Goal: Task Accomplishment & Management: Use online tool/utility

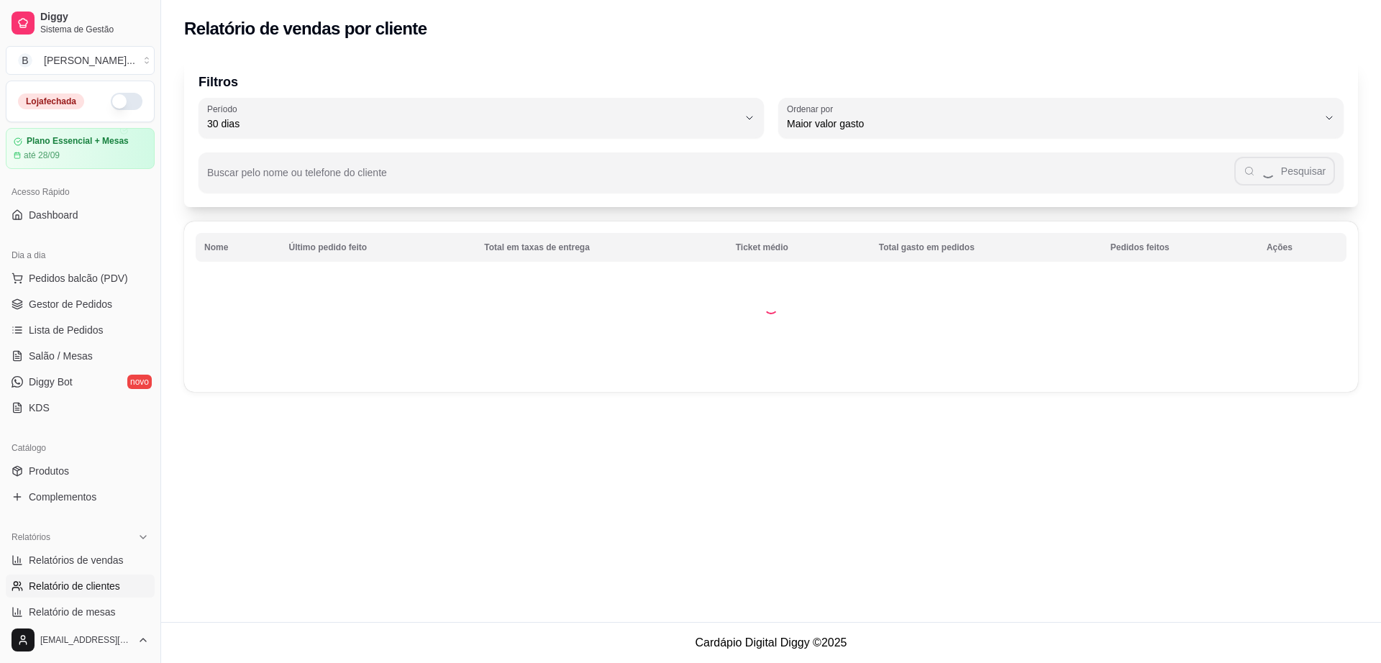
select select "30"
select select "HIGHEST_TOTAL_SPENT_WITH_ORDERS"
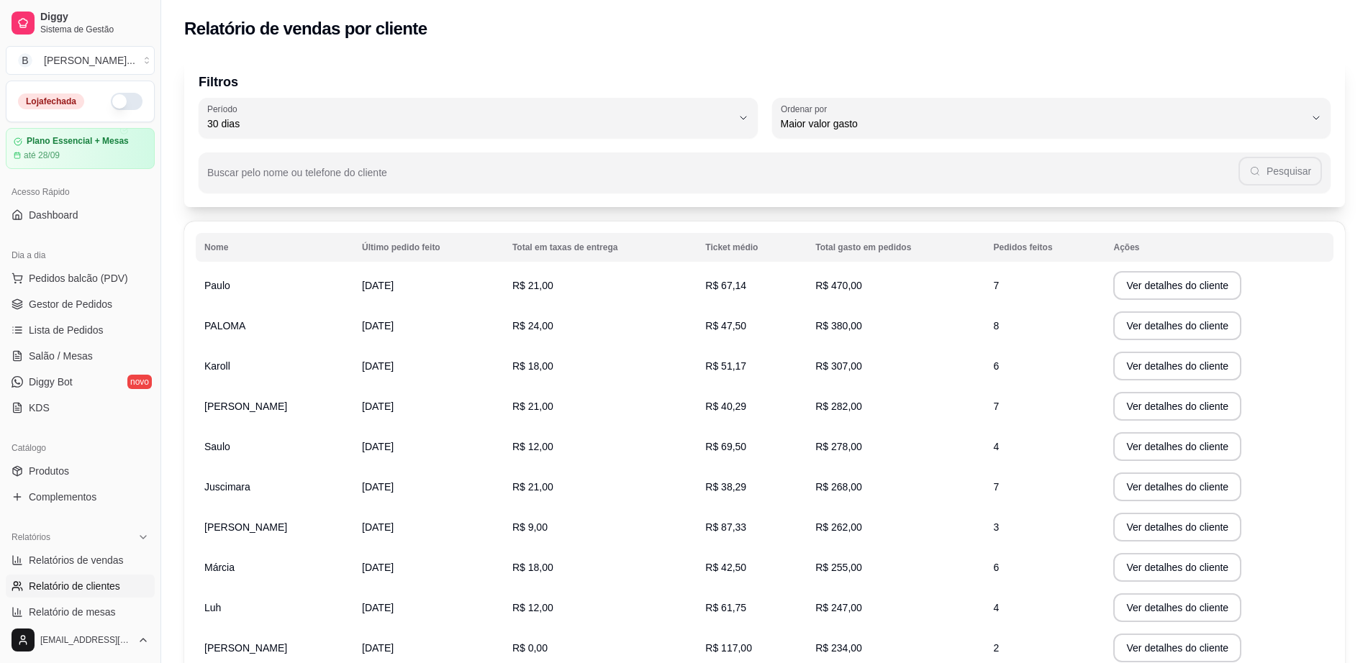
click at [111, 101] on button "button" at bounding box center [127, 101] width 32 height 17
click at [96, 319] on link "Lista de Pedidos" at bounding box center [80, 330] width 149 height 23
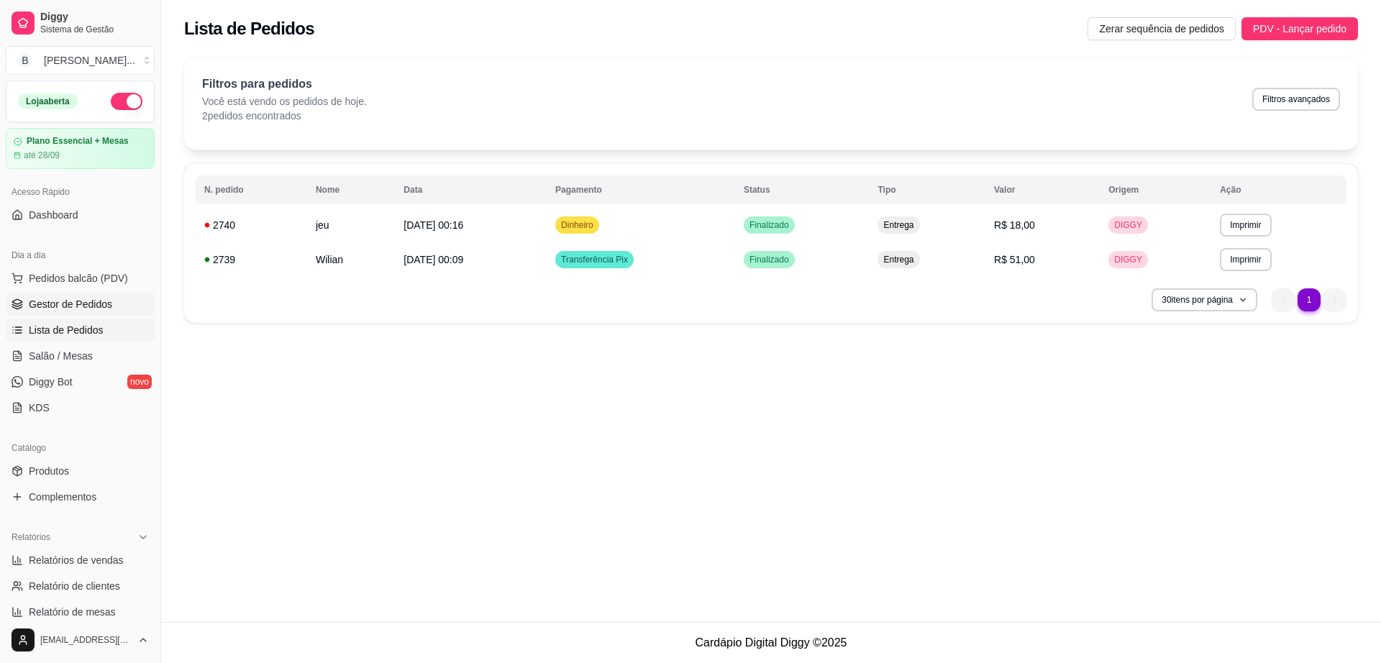
click at [101, 308] on span "Gestor de Pedidos" at bounding box center [70, 304] width 83 height 14
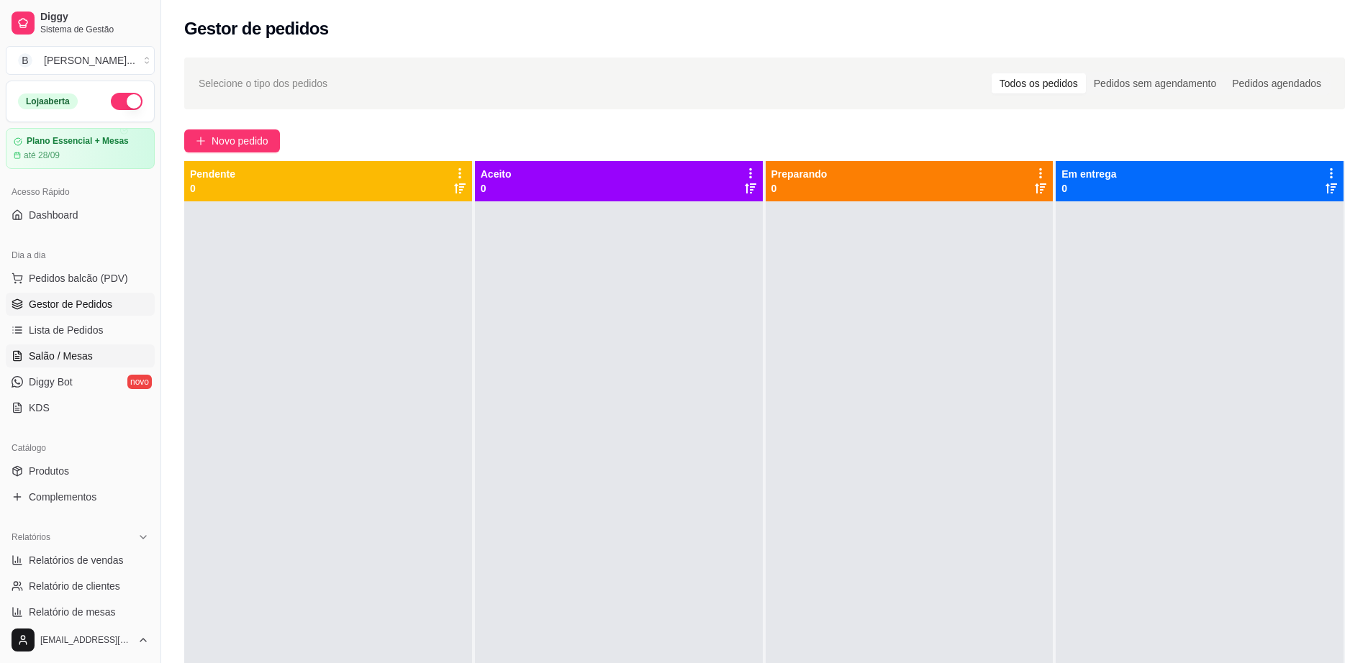
click at [103, 358] on link "Salão / Mesas" at bounding box center [80, 356] width 149 height 23
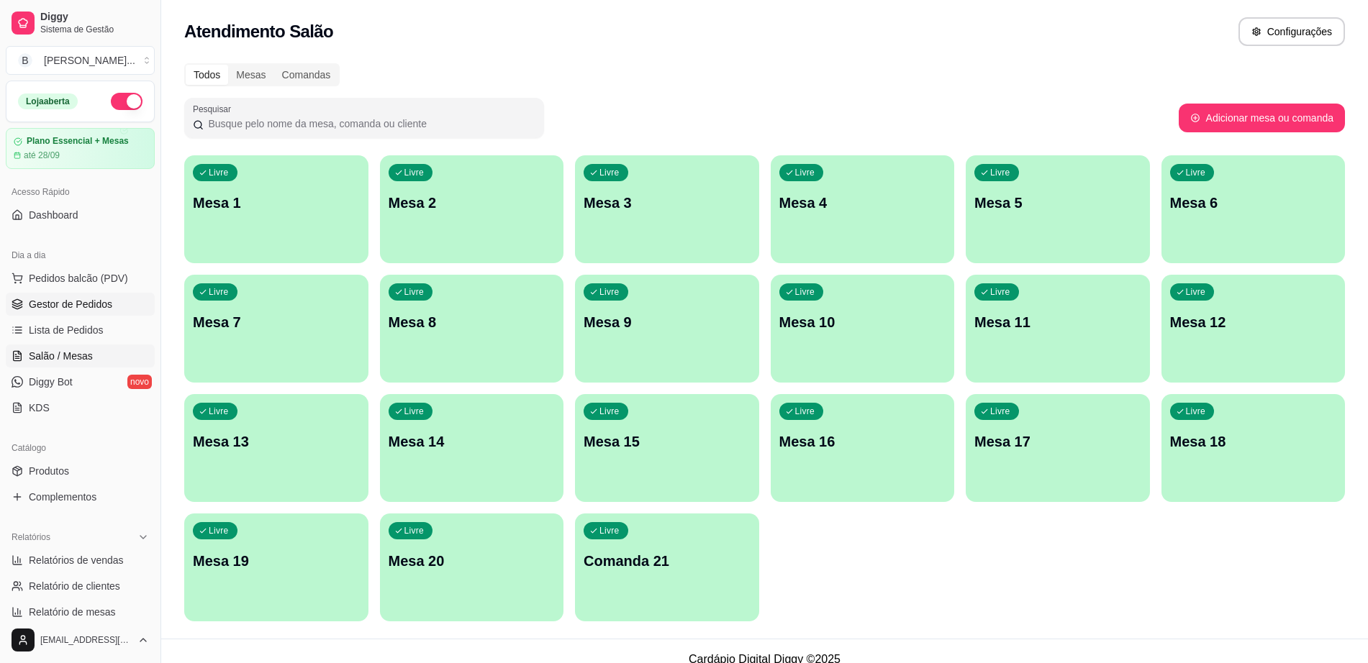
click at [100, 310] on span "Gestor de Pedidos" at bounding box center [70, 304] width 83 height 14
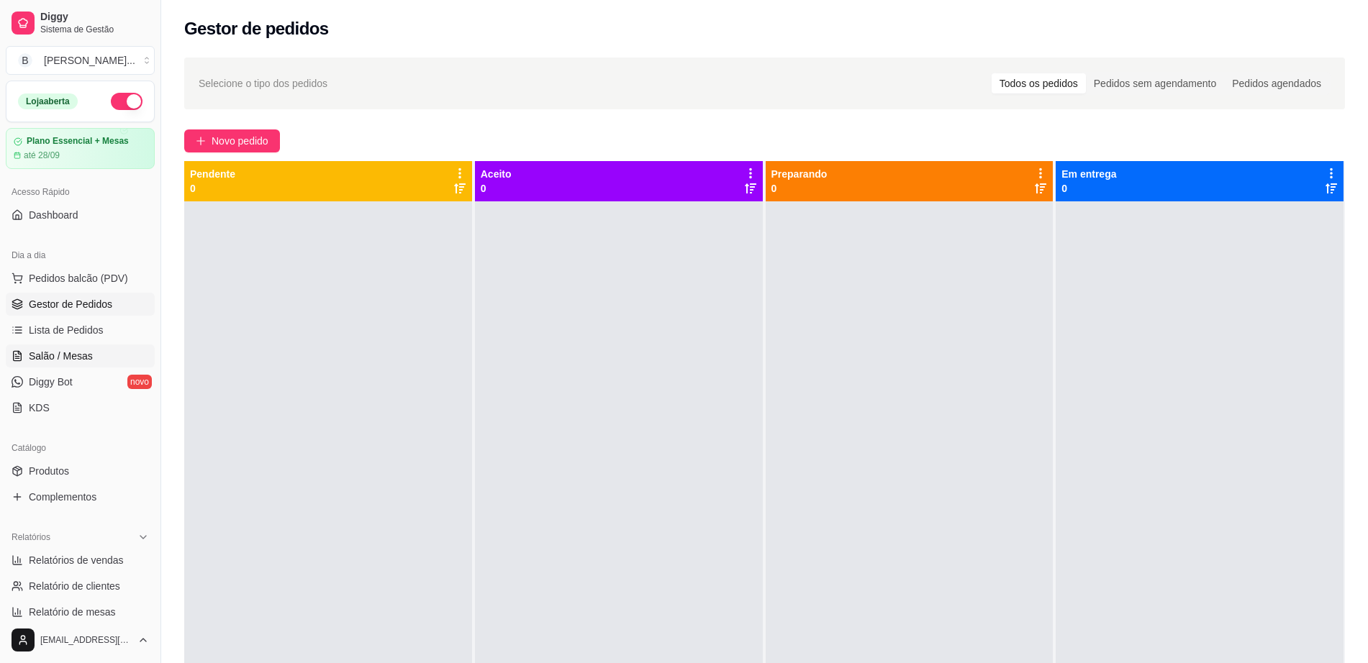
click at [87, 345] on link "Salão / Mesas" at bounding box center [80, 356] width 149 height 23
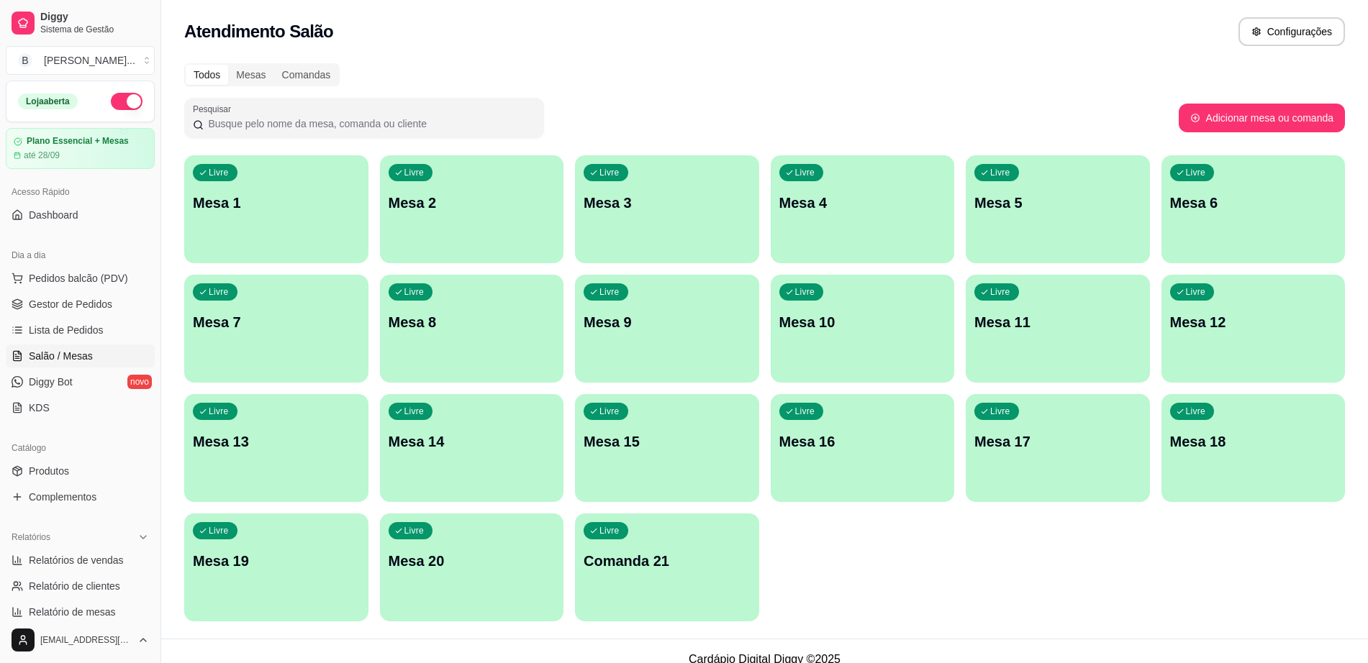
click at [300, 194] on p "Mesa 1" at bounding box center [276, 203] width 167 height 20
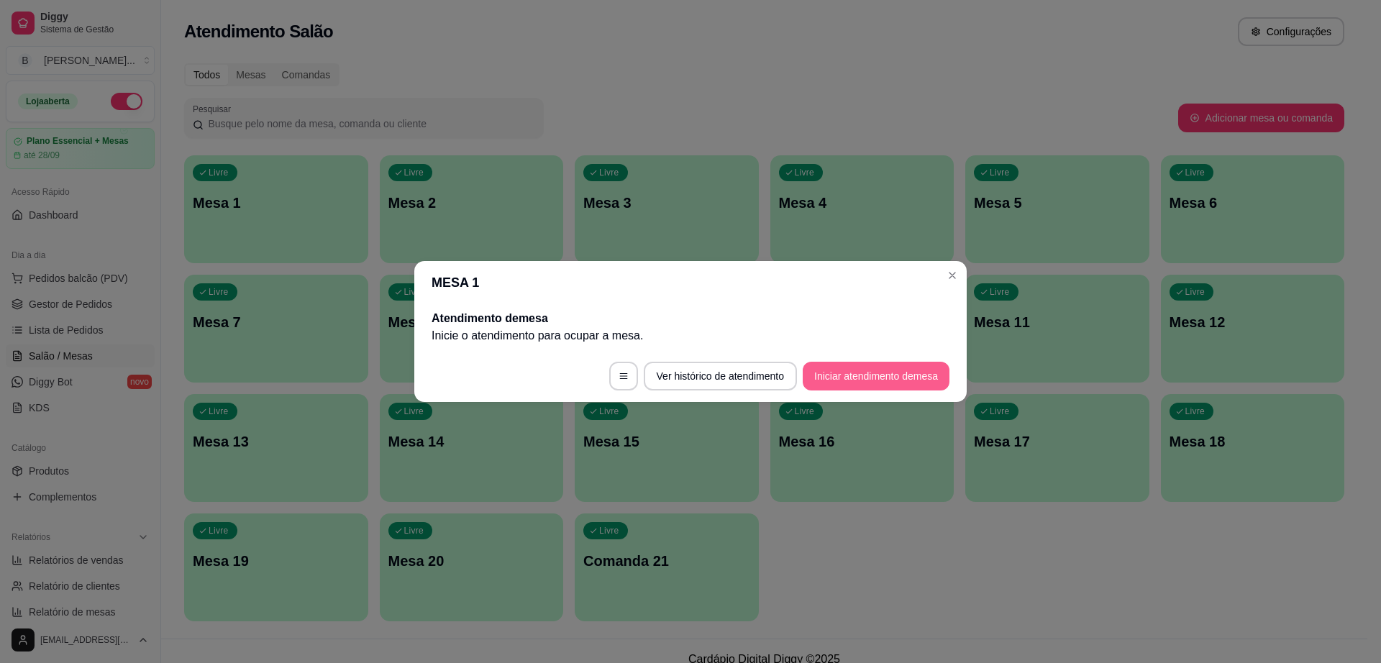
click at [840, 382] on button "Iniciar atendimento de mesa" at bounding box center [876, 376] width 147 height 29
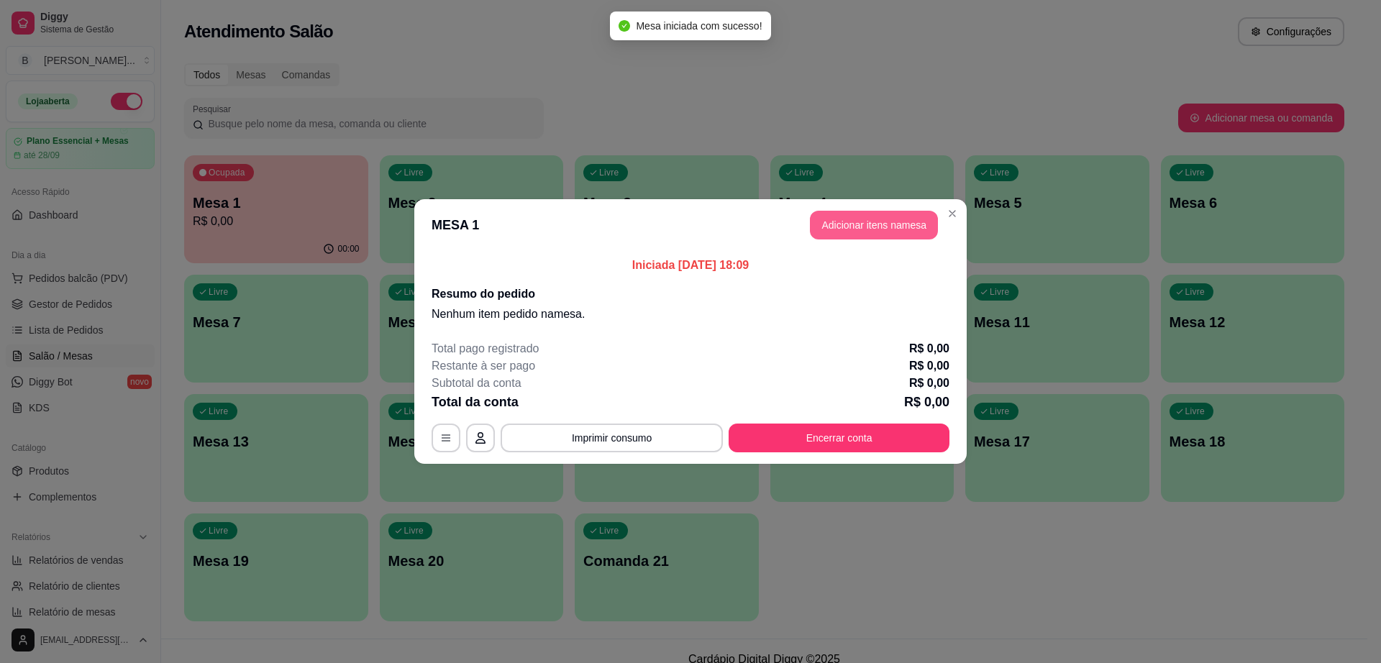
click at [889, 208] on header "MESA 1 Adicionar itens na mesa" at bounding box center [690, 225] width 553 height 52
click at [889, 225] on button "Adicionar itens na mesa" at bounding box center [874, 226] width 124 height 28
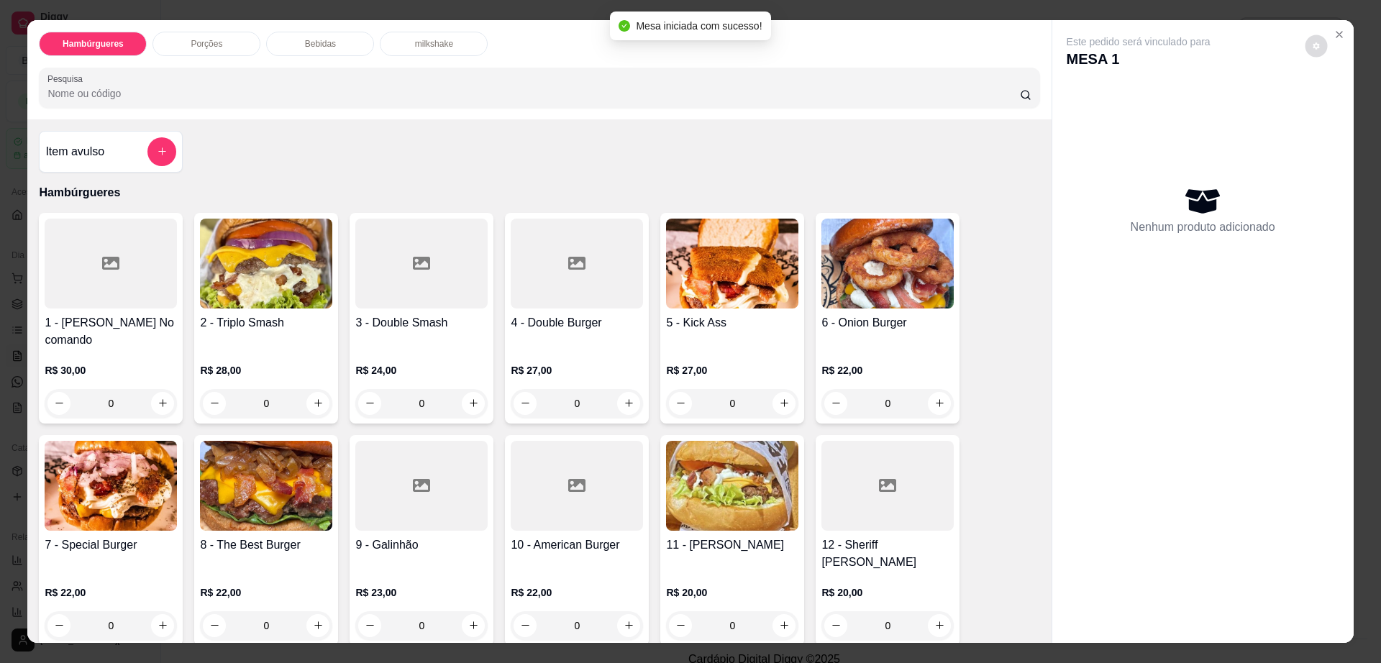
click at [1315, 47] on button "decrease-product-quantity" at bounding box center [1316, 46] width 22 height 22
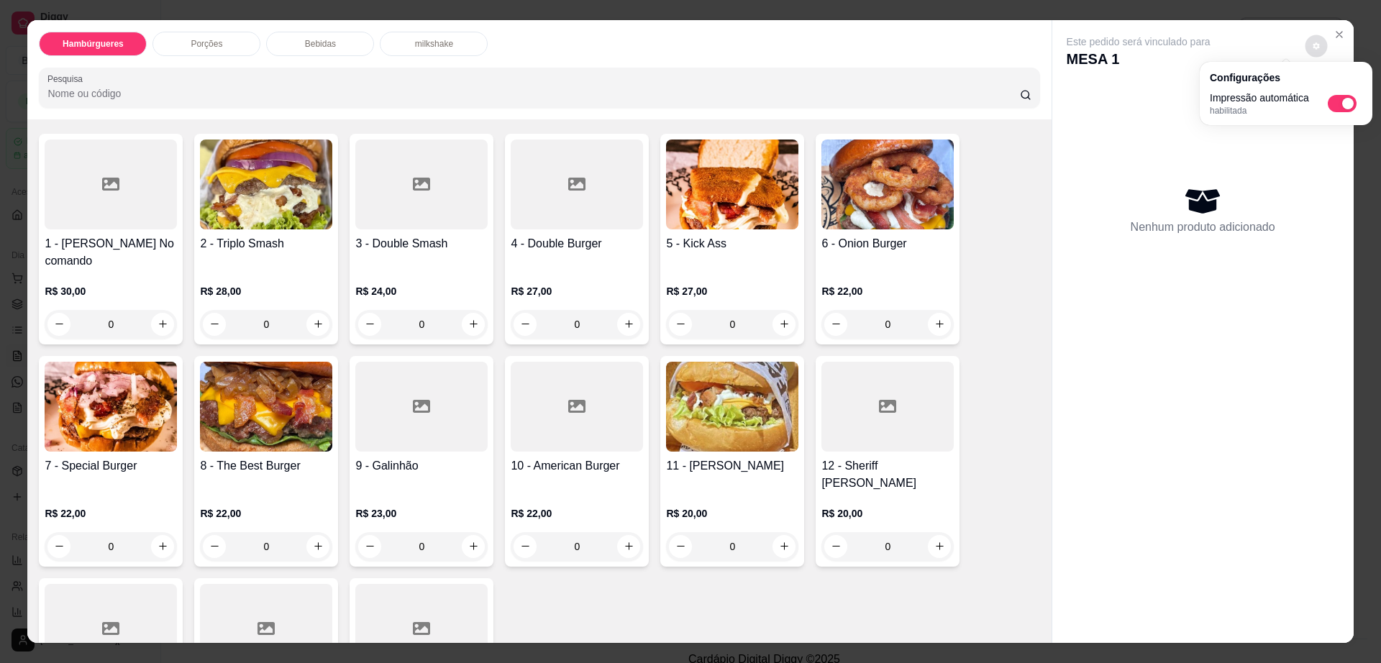
scroll to position [90, 0]
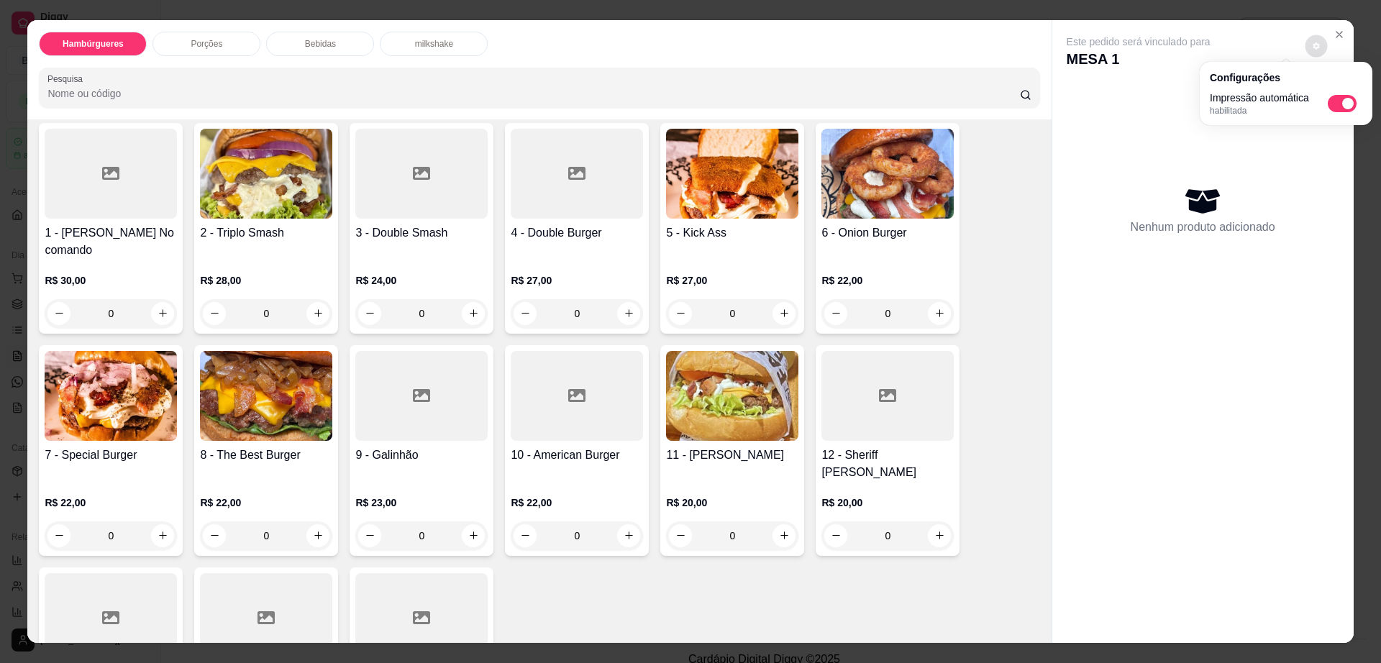
click at [123, 447] on h4 "7 - Special Burger" at bounding box center [111, 455] width 132 height 17
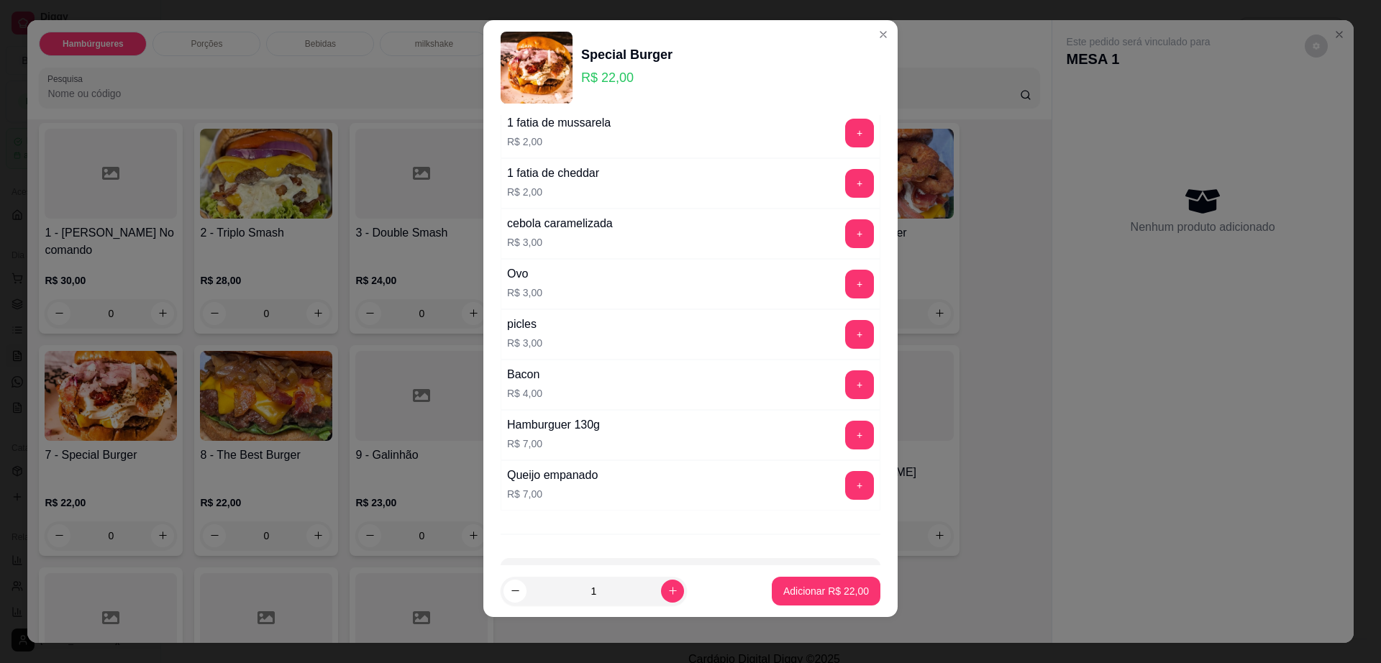
scroll to position [114, 0]
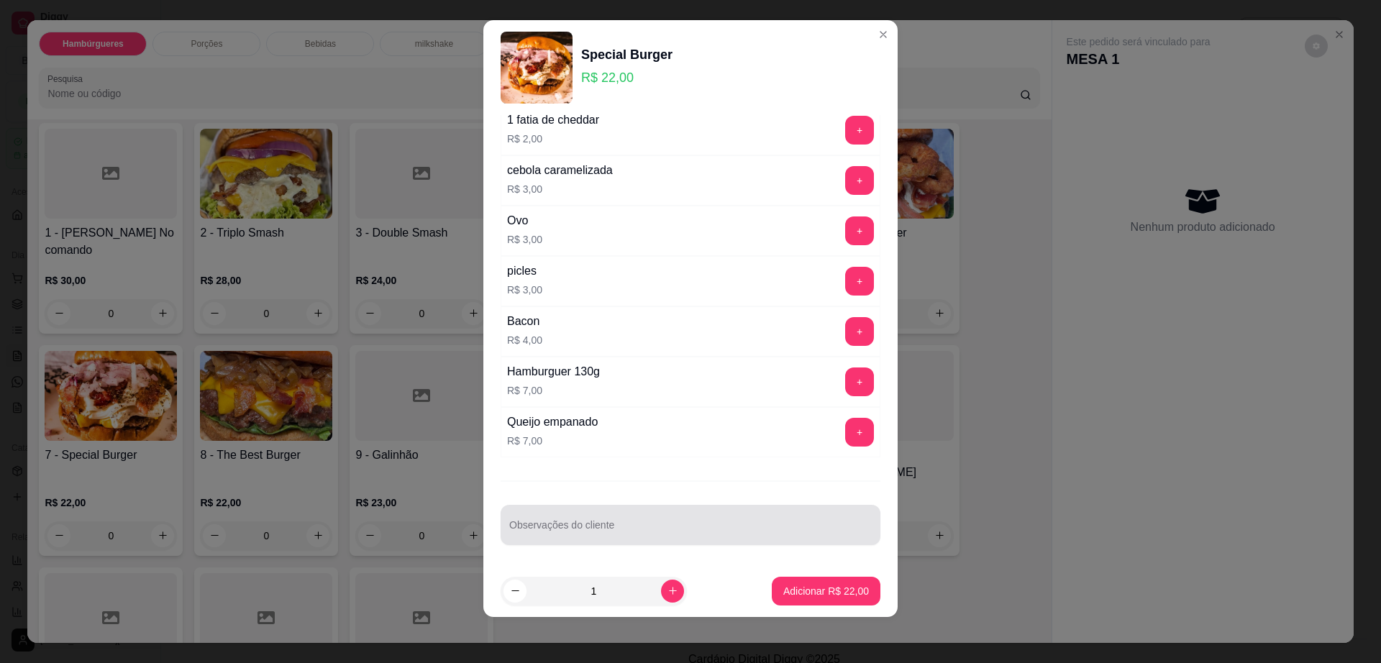
click at [683, 540] on div "Observações do cliente" at bounding box center [691, 525] width 380 height 40
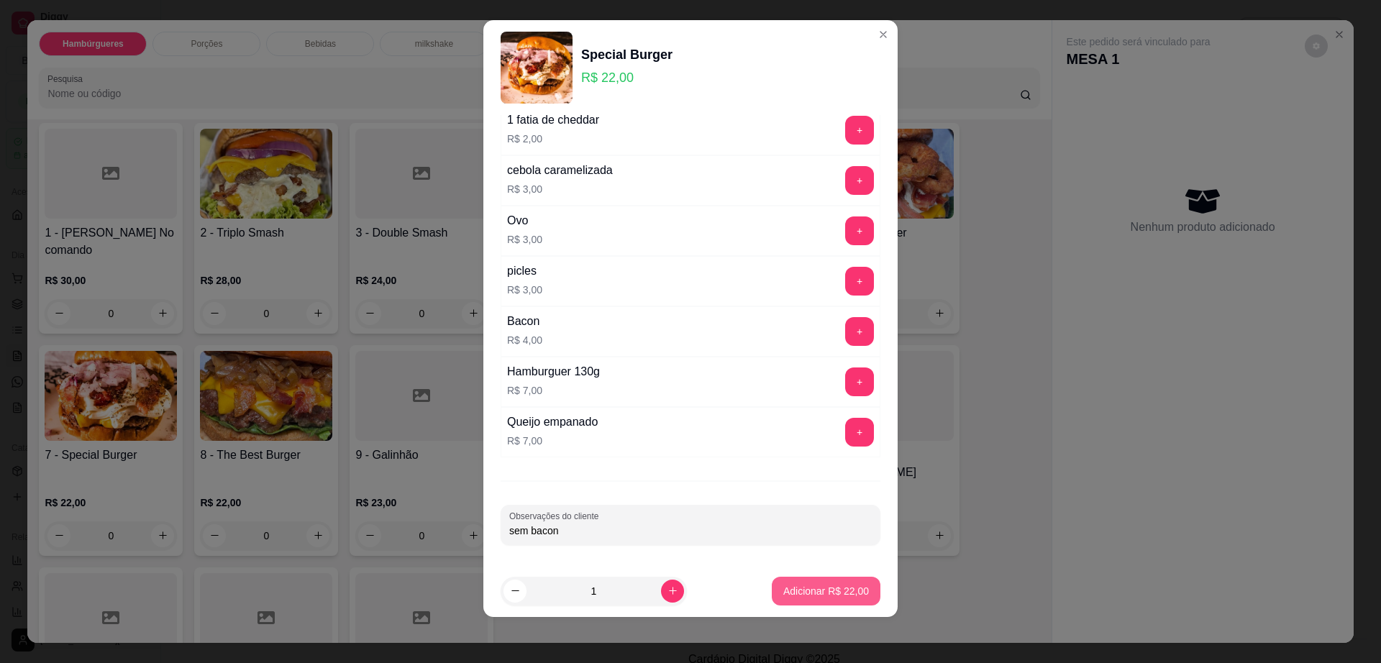
type input "sem bacon"
click at [798, 586] on p "Adicionar R$ 22,00" at bounding box center [826, 591] width 83 height 14
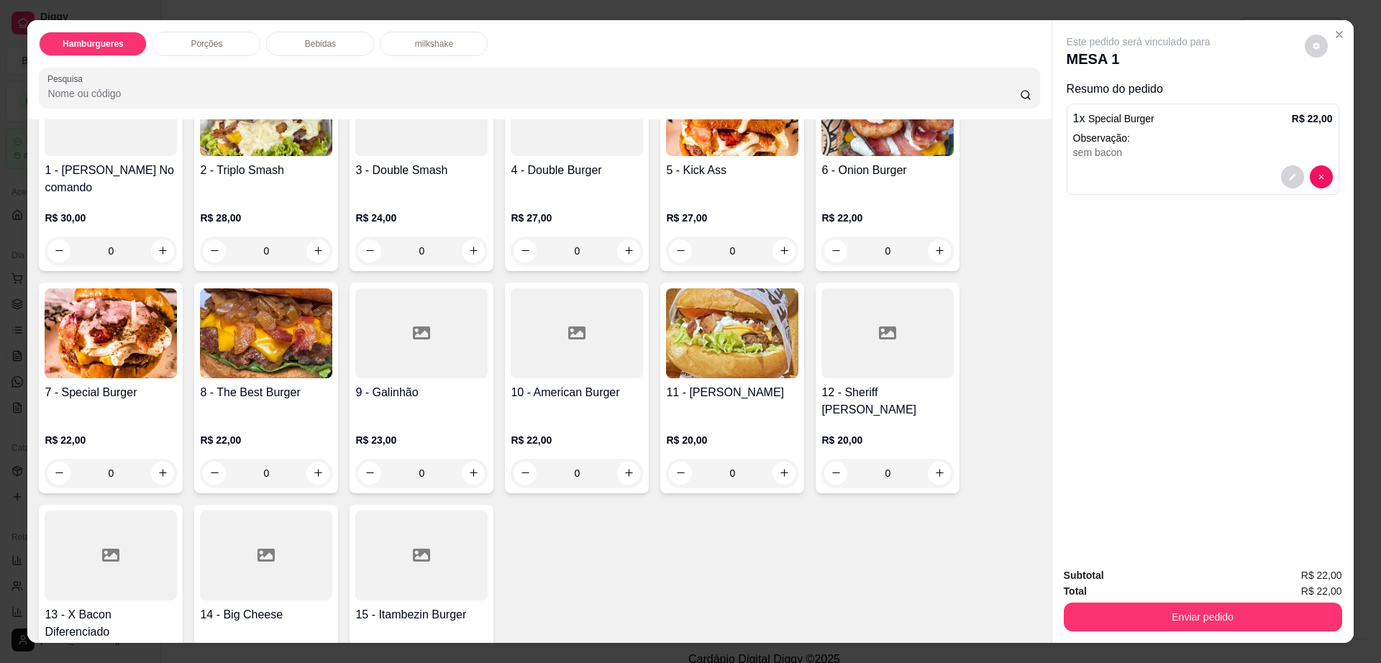
scroll to position [180, 0]
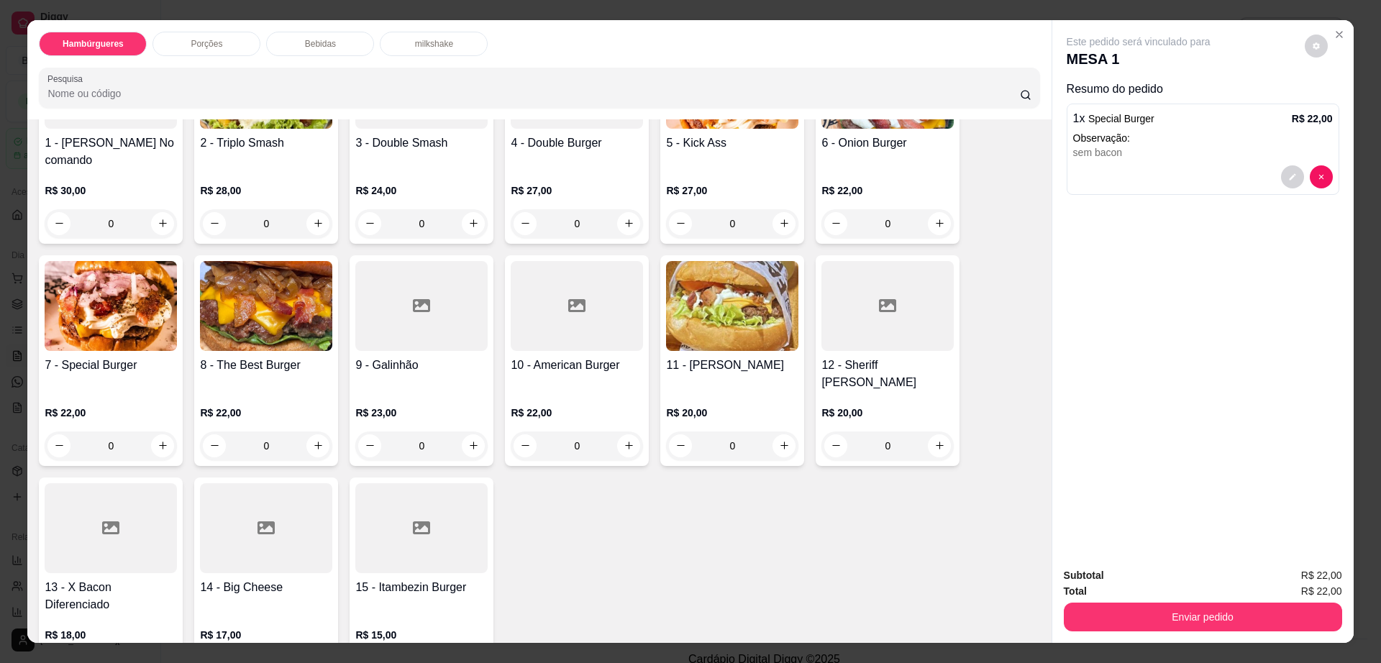
click at [426, 530] on div at bounding box center [421, 528] width 132 height 90
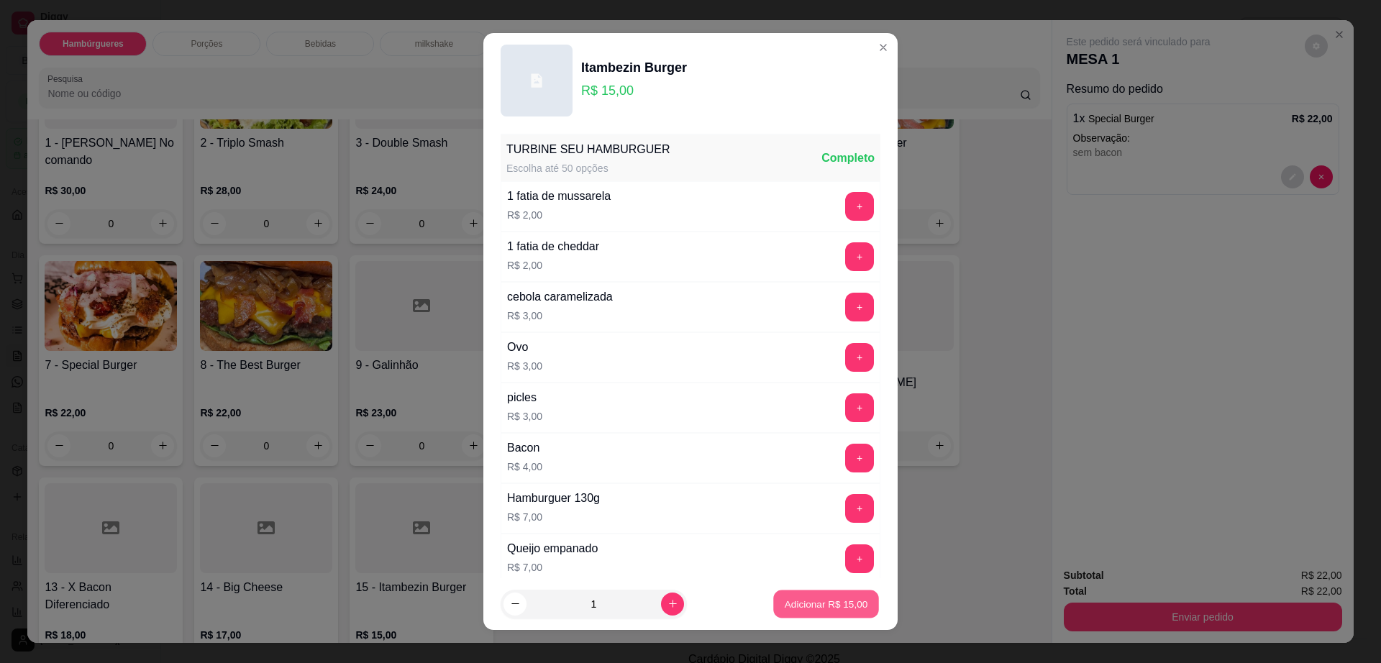
click at [785, 605] on p "Adicionar R$ 15,00" at bounding box center [826, 604] width 83 height 14
type input "1"
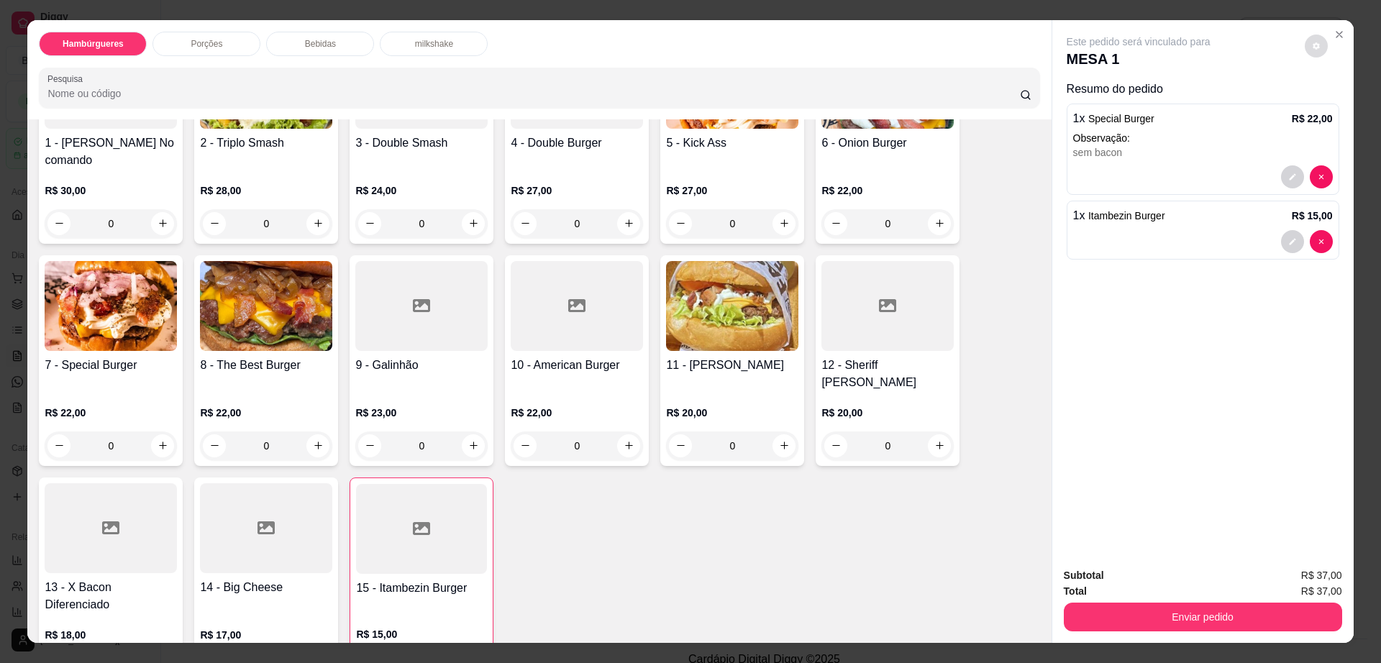
click at [1312, 42] on icon "decrease-product-quantity" at bounding box center [1316, 46] width 9 height 9
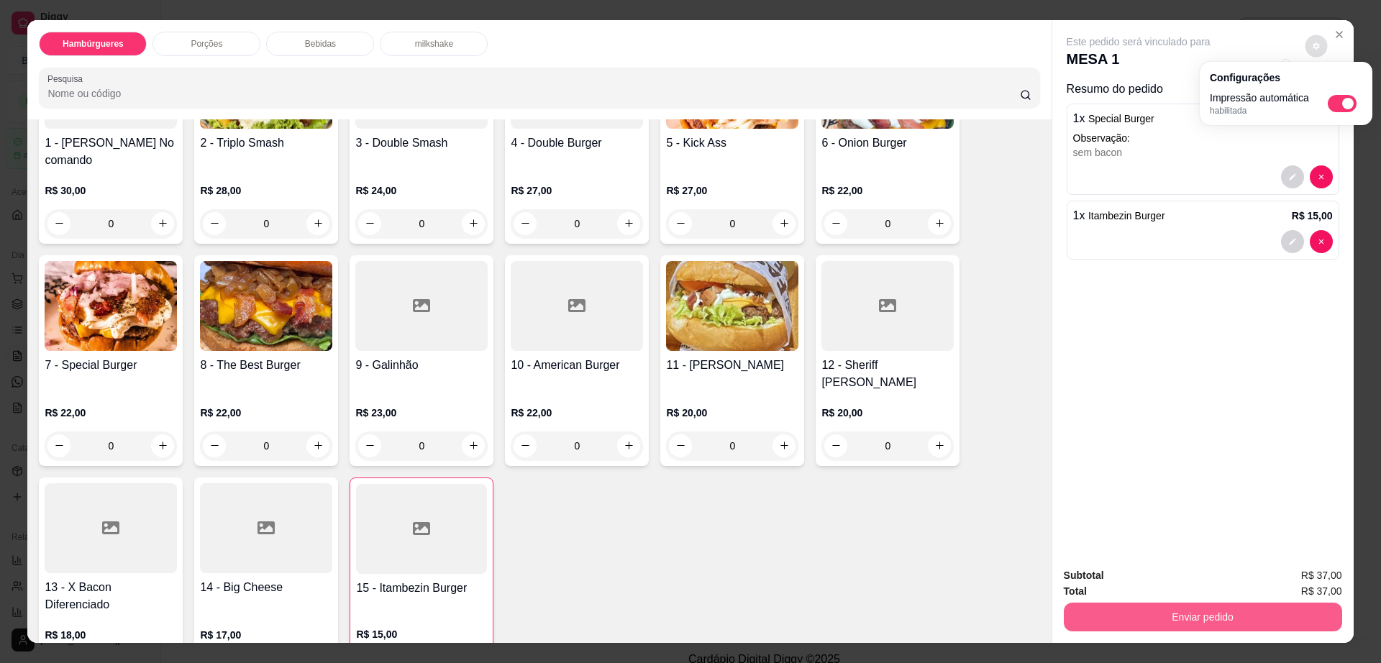
click at [1132, 605] on button "Enviar pedido" at bounding box center [1203, 617] width 278 height 29
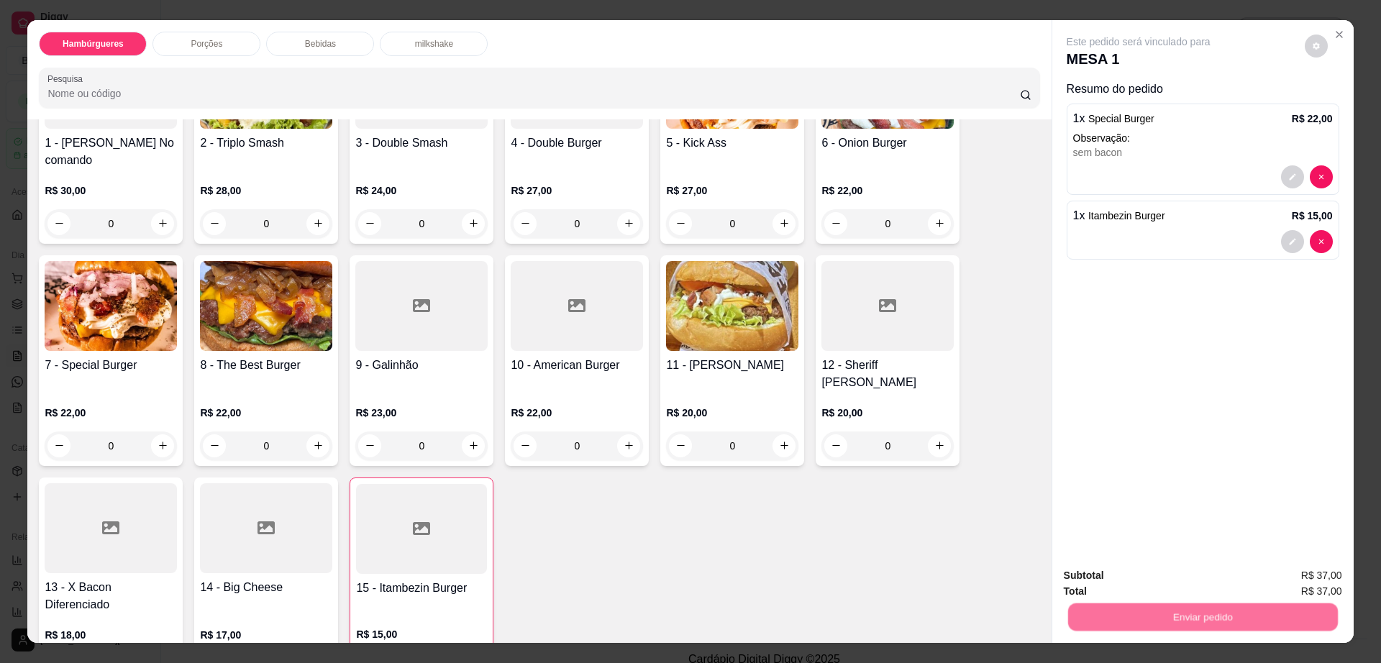
click at [1138, 582] on button "Não registrar e enviar pedido" at bounding box center [1154, 581] width 150 height 27
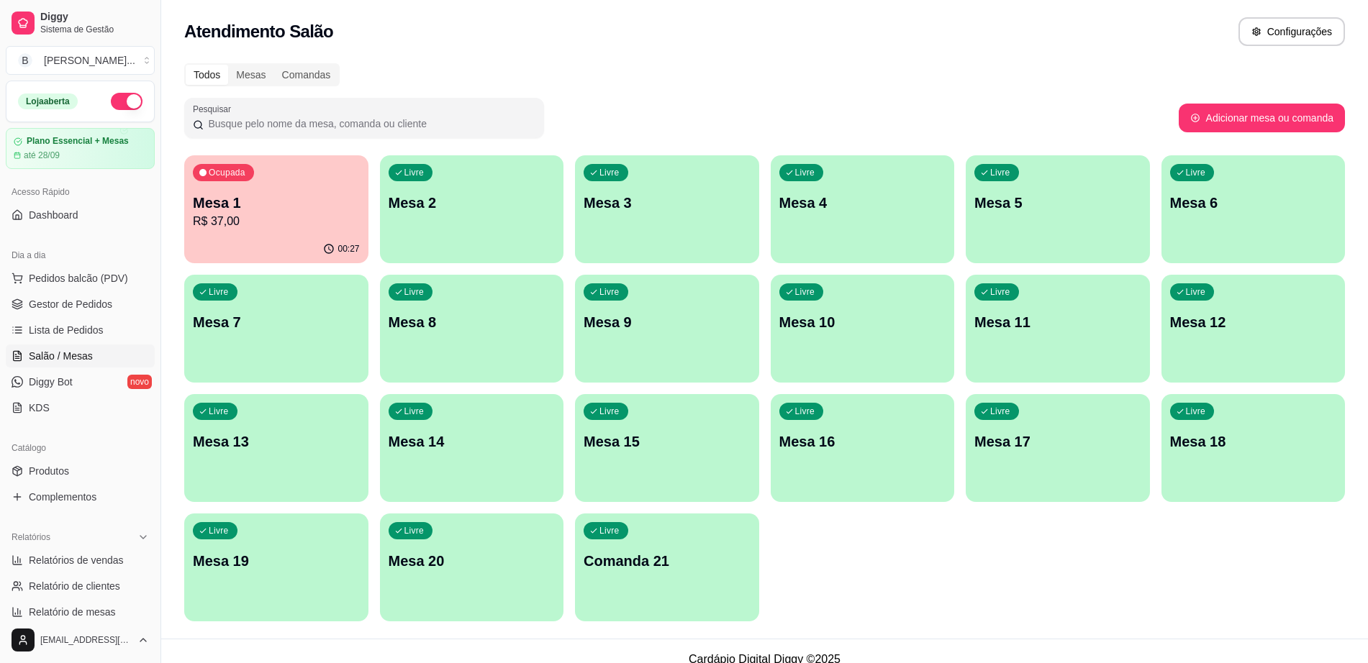
click at [73, 356] on span "Salão / Mesas" at bounding box center [61, 356] width 64 height 14
click at [207, 214] on p "R$ 37,00" at bounding box center [276, 221] width 167 height 17
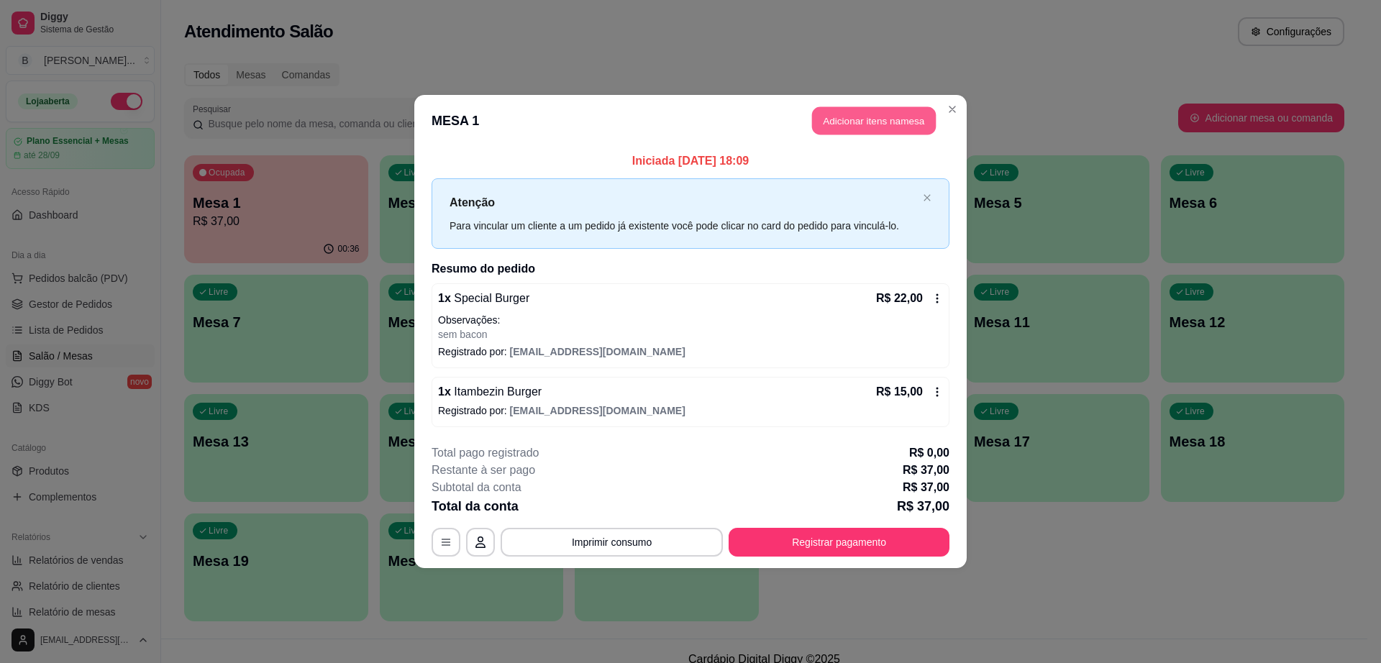
click at [890, 134] on button "Adicionar itens na mesa" at bounding box center [874, 121] width 124 height 28
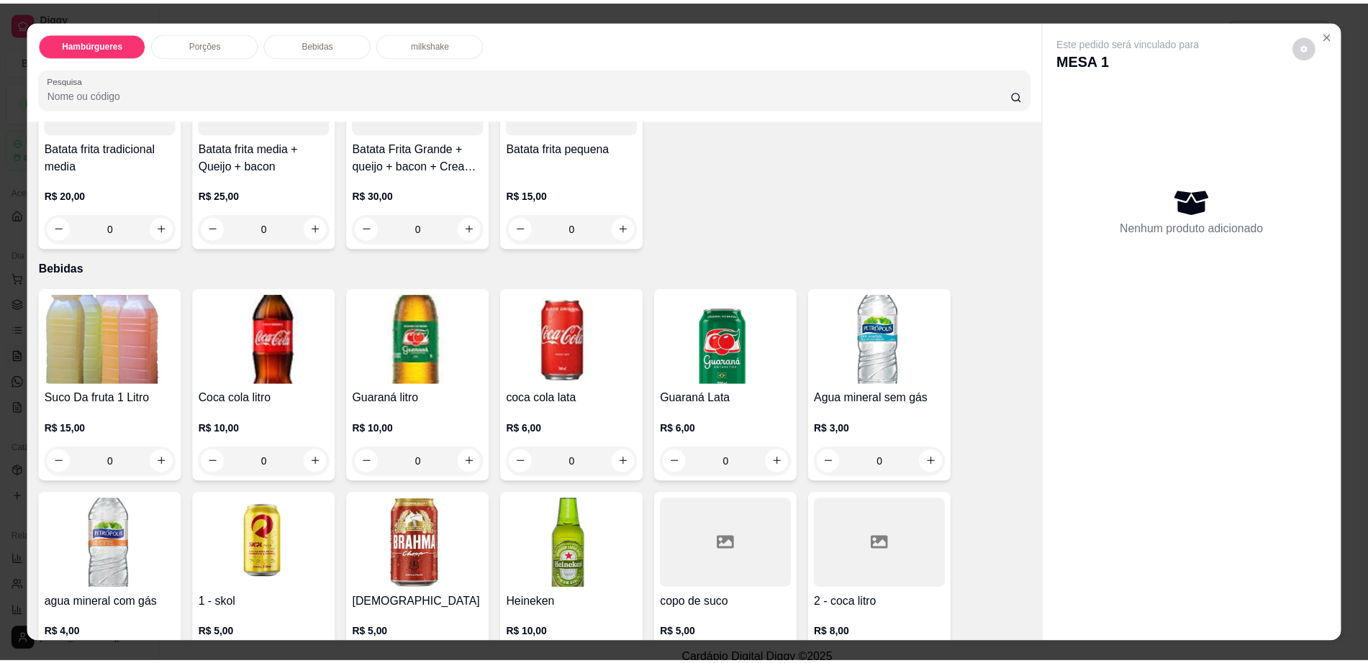
scroll to position [899, 0]
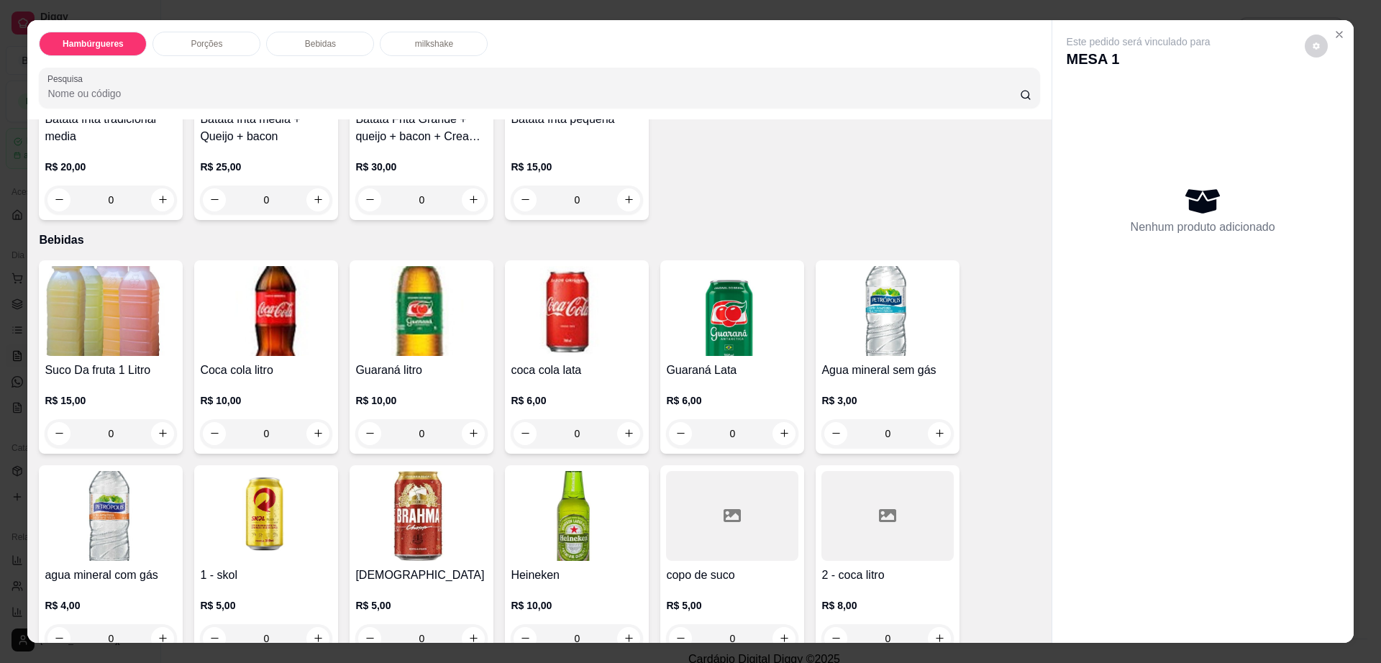
click at [859, 472] on div at bounding box center [888, 516] width 132 height 90
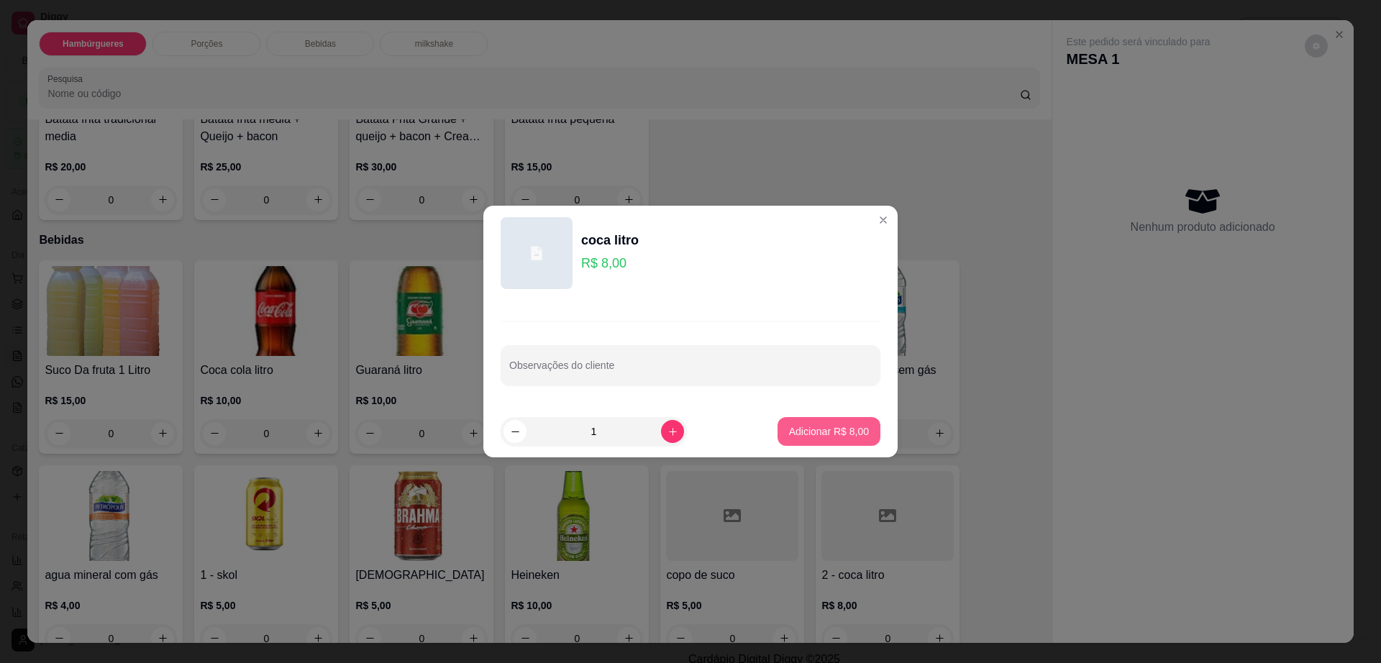
click at [834, 430] on p "Adicionar R$ 8,00" at bounding box center [829, 431] width 80 height 14
type input "1"
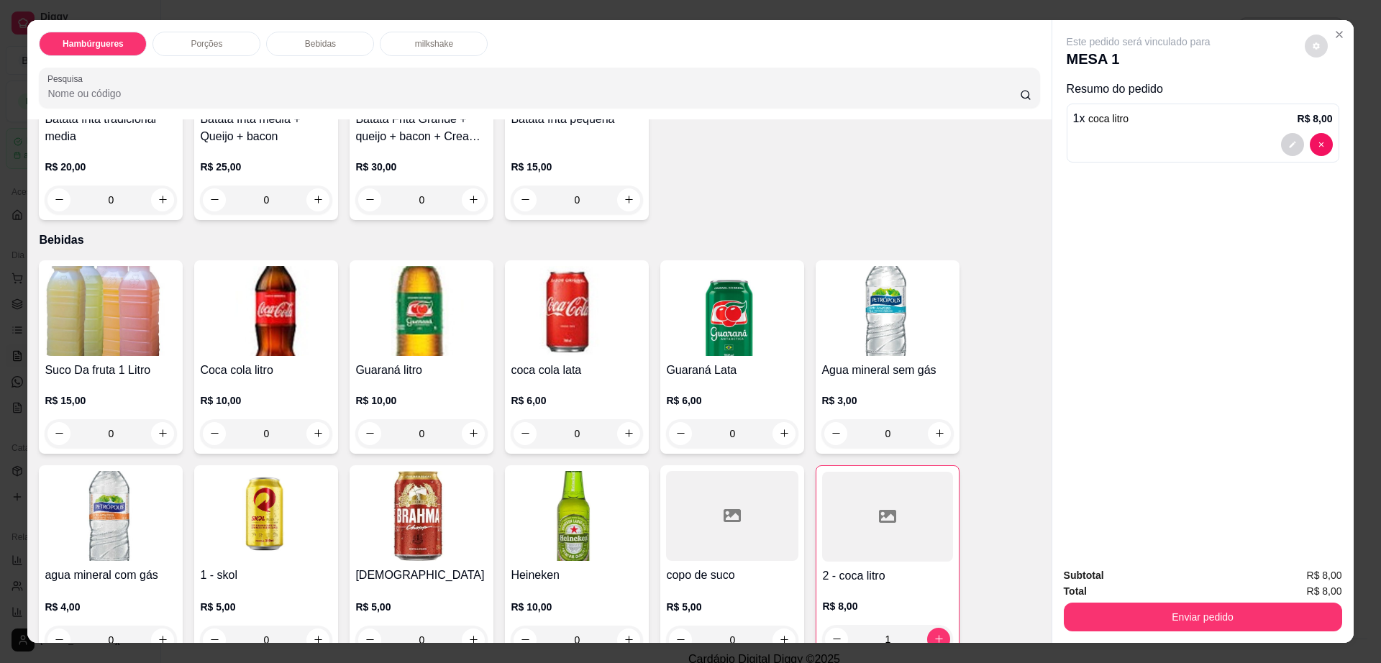
click at [1306, 56] on button "decrease-product-quantity" at bounding box center [1316, 46] width 23 height 23
click at [1336, 101] on span "Automatic updates" at bounding box center [1342, 103] width 29 height 17
click at [1336, 104] on input "Automatic updates" at bounding box center [1331, 108] width 9 height 9
checkbox input "false"
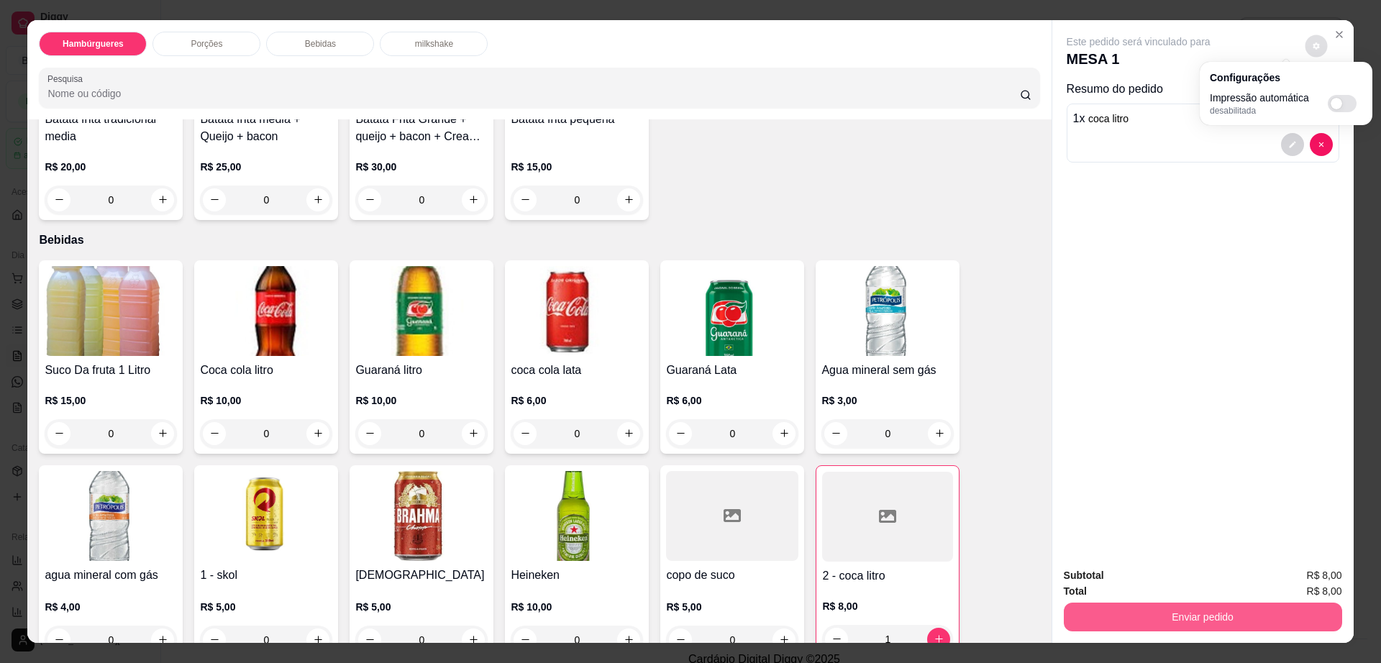
click at [1201, 624] on button "Enviar pedido" at bounding box center [1203, 617] width 278 height 29
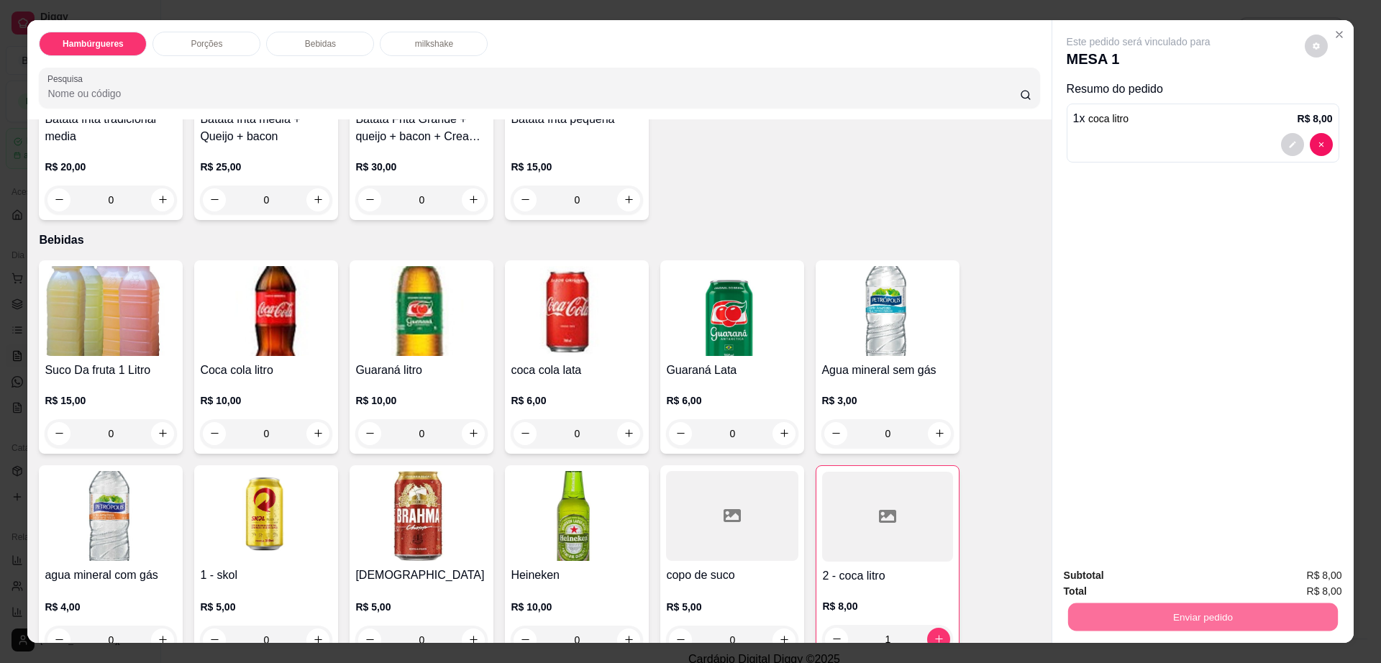
click at [1104, 574] on button "Não registrar e enviar pedido" at bounding box center [1153, 581] width 145 height 27
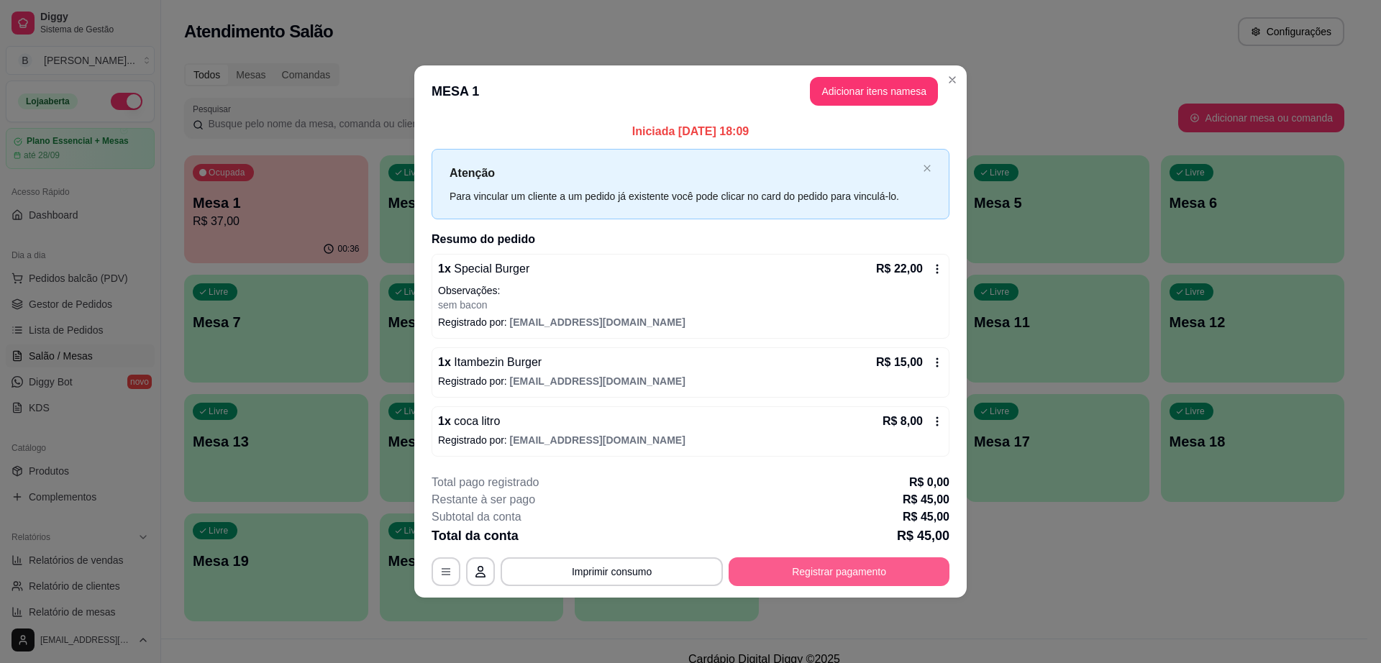
click at [802, 571] on button "Registrar pagamento" at bounding box center [839, 572] width 221 height 29
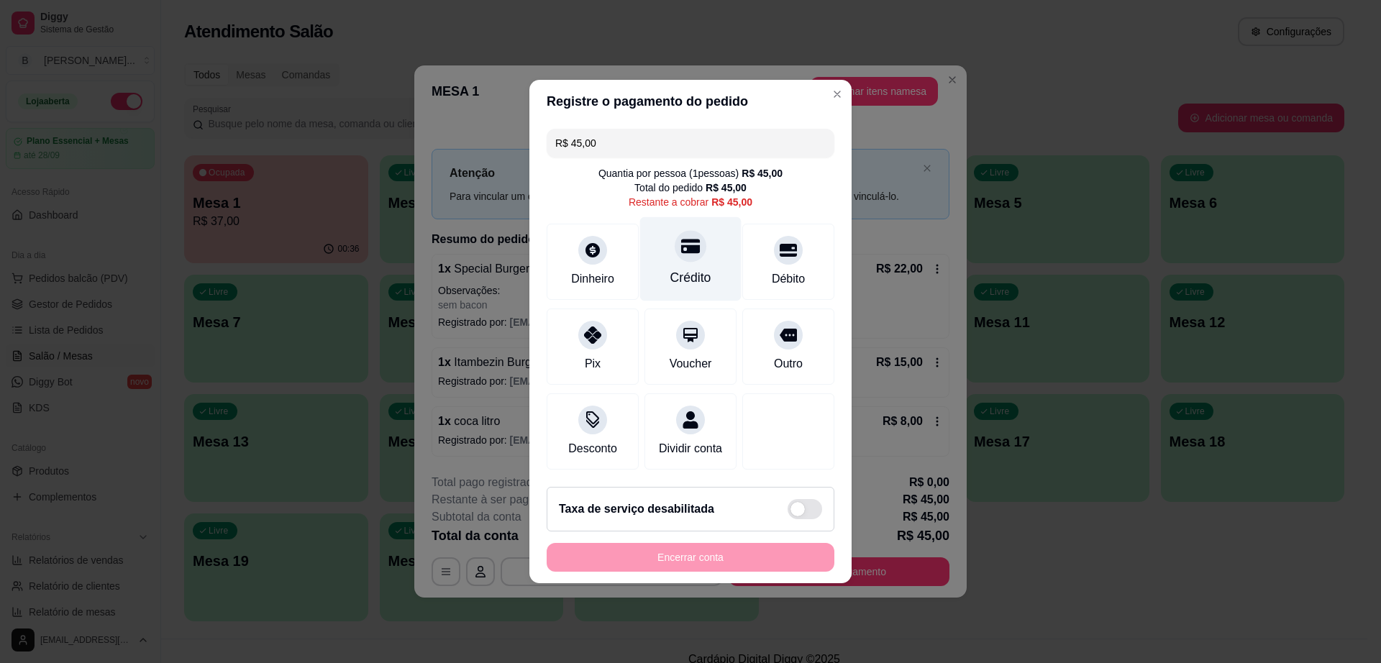
click at [675, 245] on div at bounding box center [691, 246] width 32 height 32
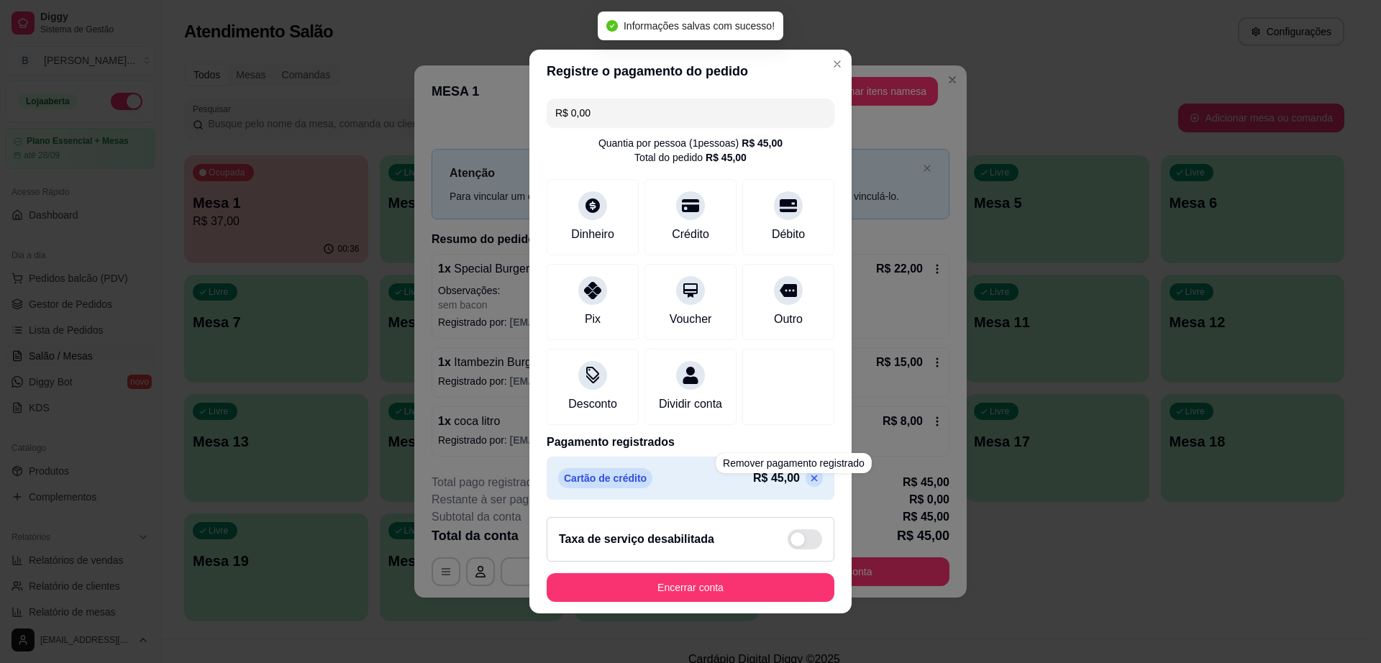
click at [806, 487] on p at bounding box center [814, 478] width 17 height 17
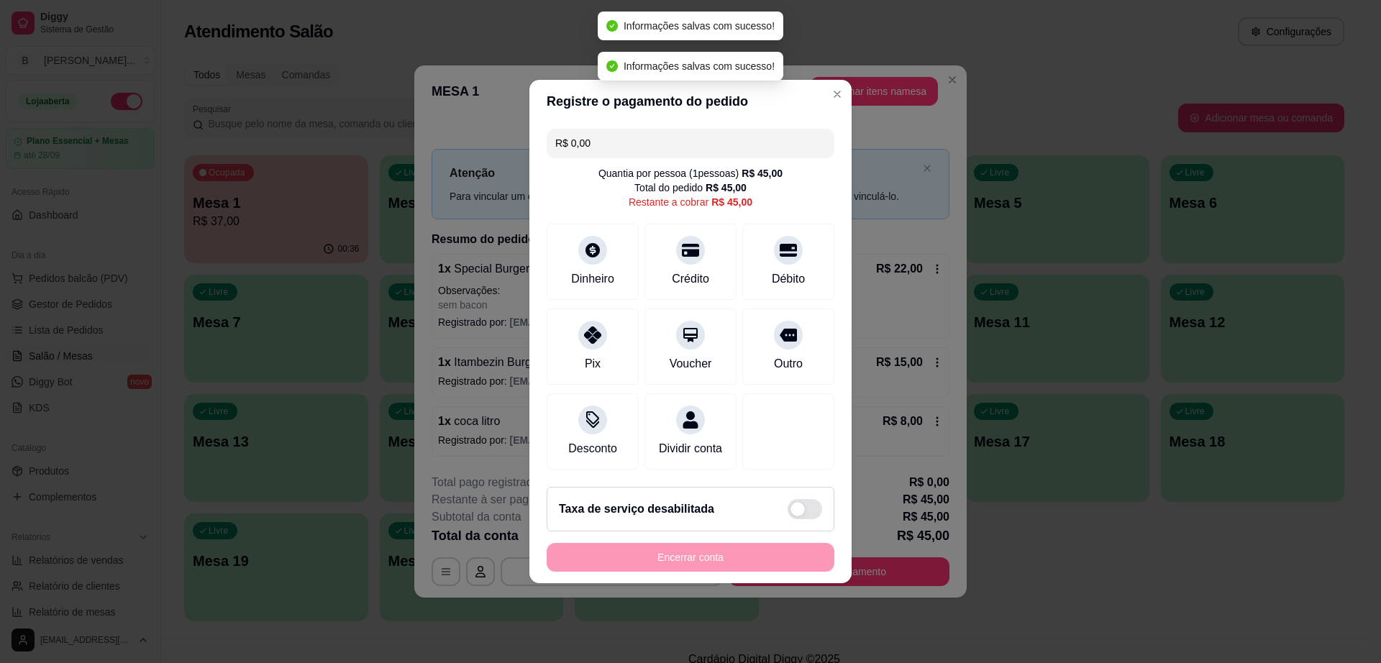
type input "R$ 45,00"
click at [583, 237] on icon at bounding box center [592, 246] width 19 height 19
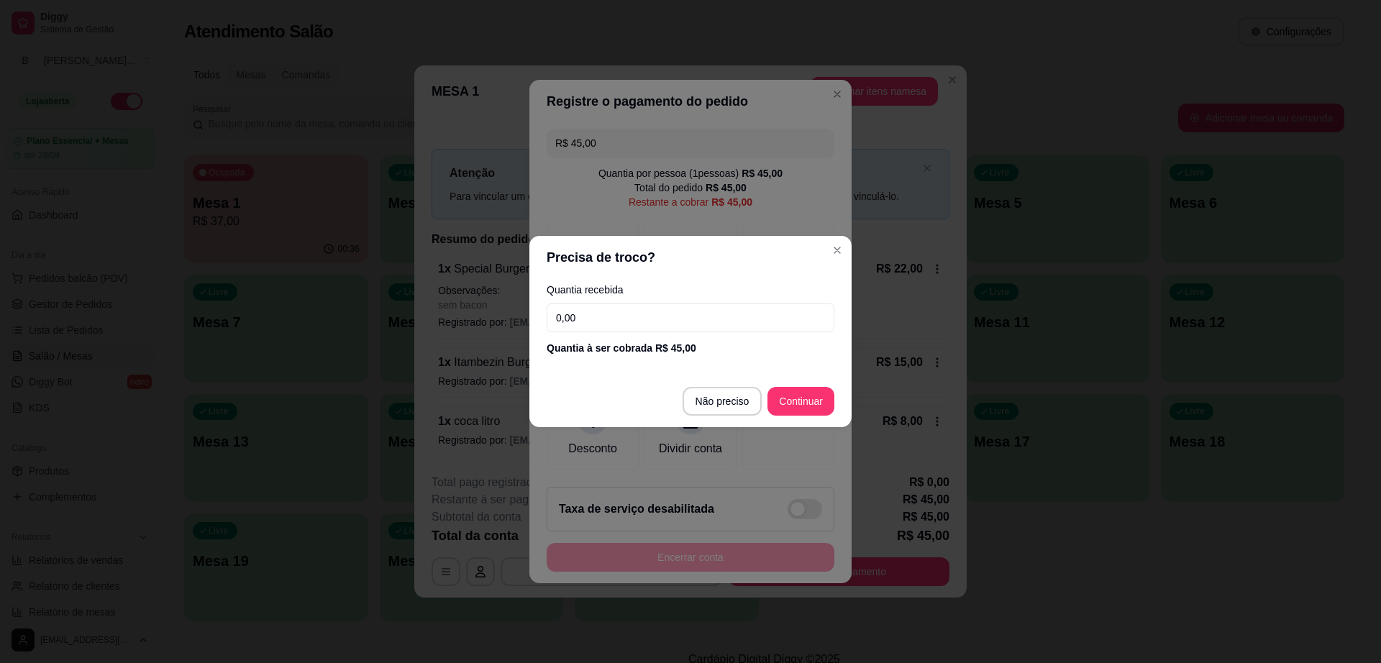
click at [635, 299] on div "Quantia recebida 0,00 Quantia à ser cobrada R$ 45,00" at bounding box center [691, 320] width 322 height 82
click at [634, 321] on input "0,00" at bounding box center [691, 318] width 288 height 29
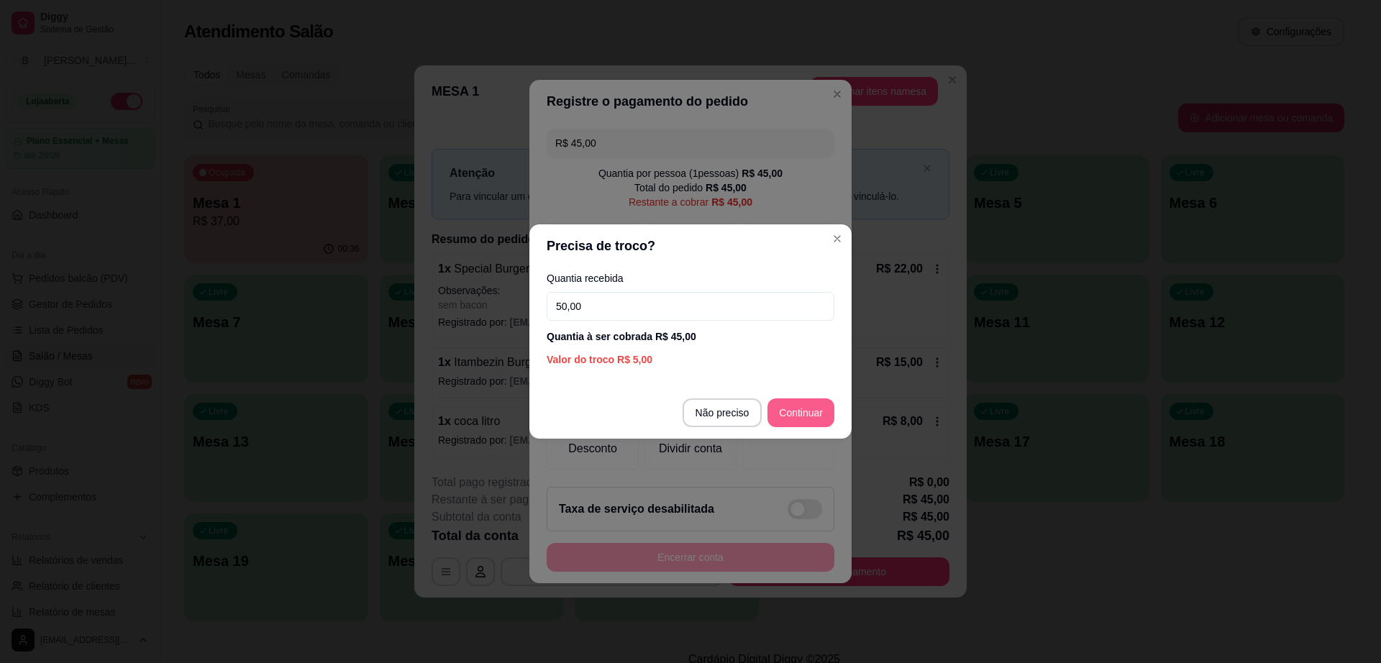
type input "50,00"
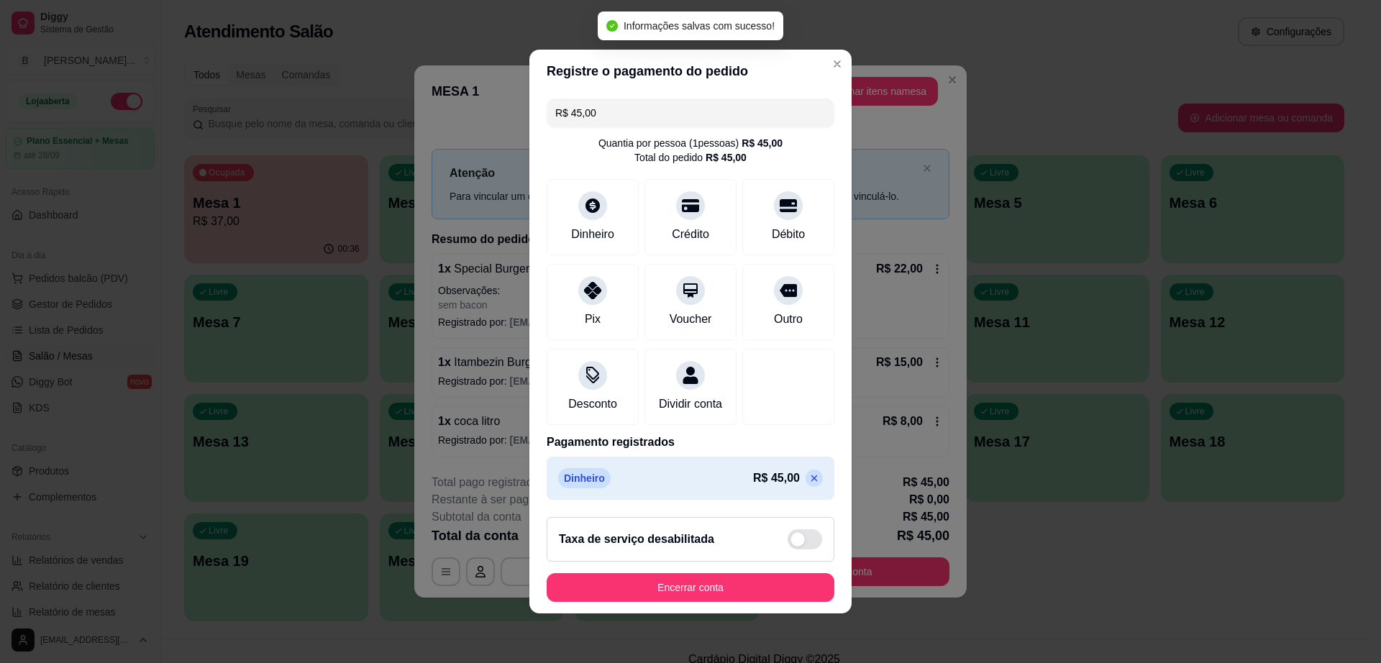
type input "R$ 0,00"
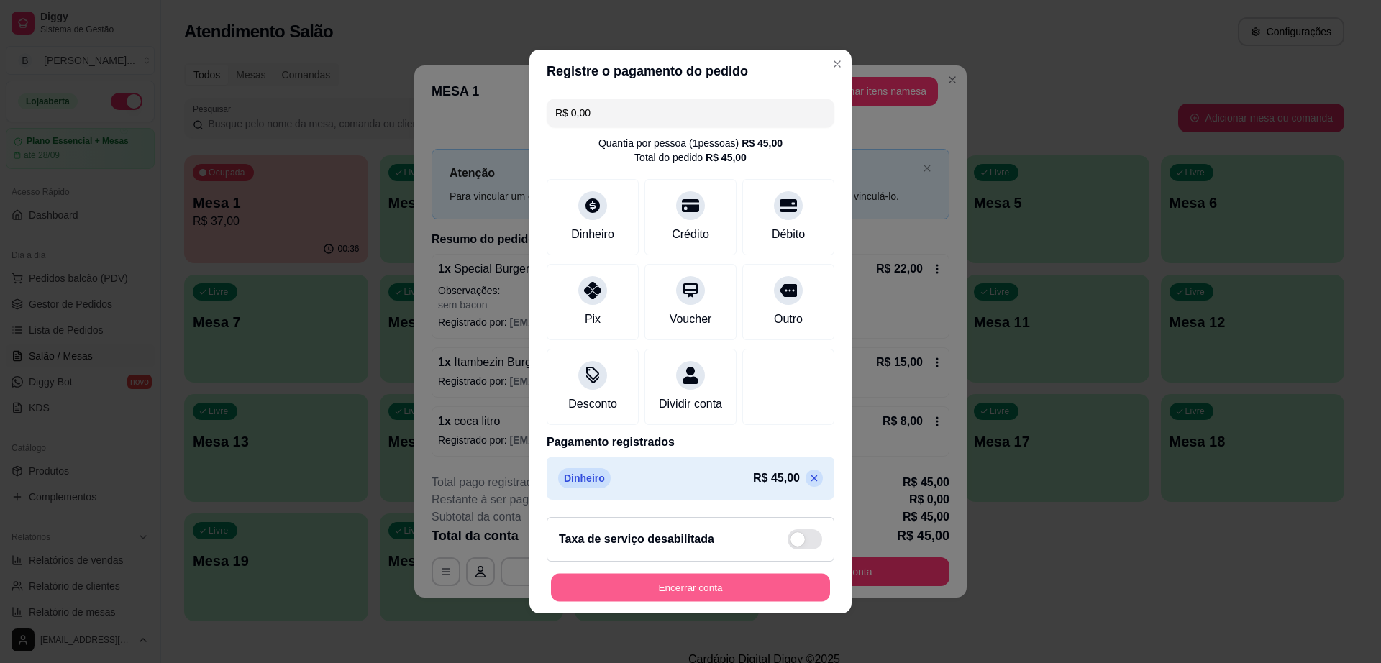
click at [750, 589] on button "Encerrar conta" at bounding box center [690, 588] width 279 height 28
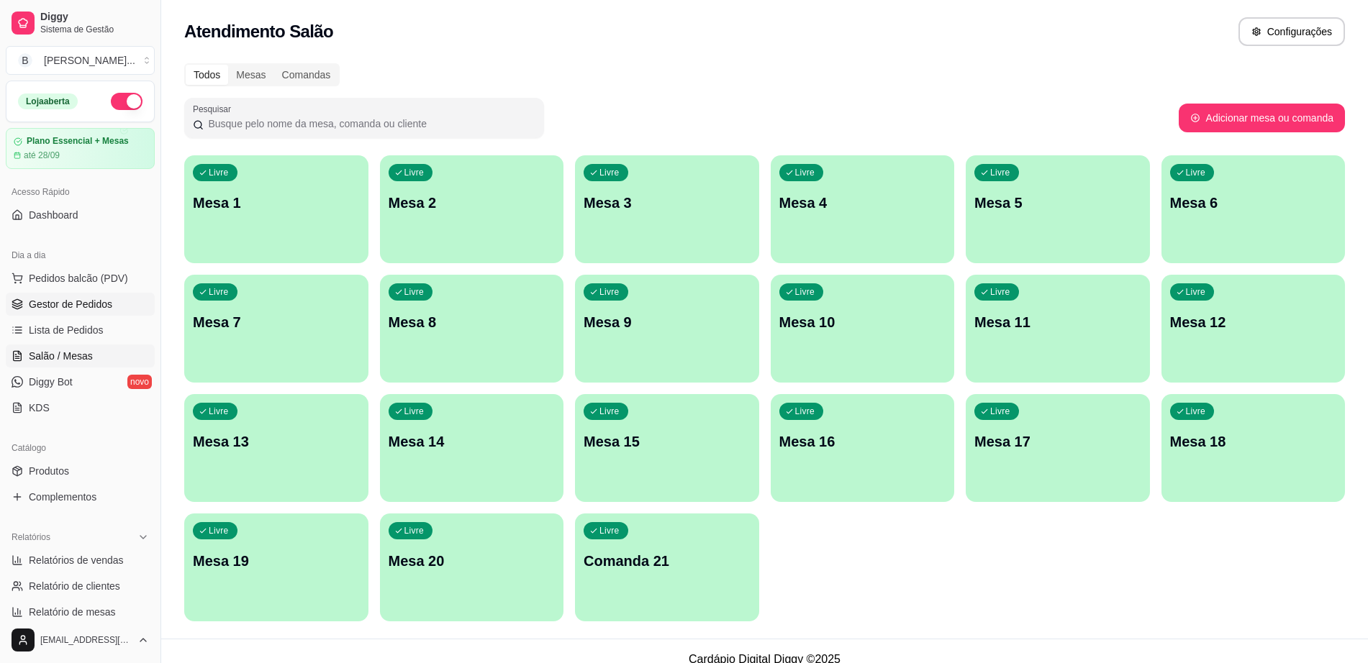
click at [114, 309] on link "Gestor de Pedidos" at bounding box center [80, 304] width 149 height 23
